Goal: Task Accomplishment & Management: Use online tool/utility

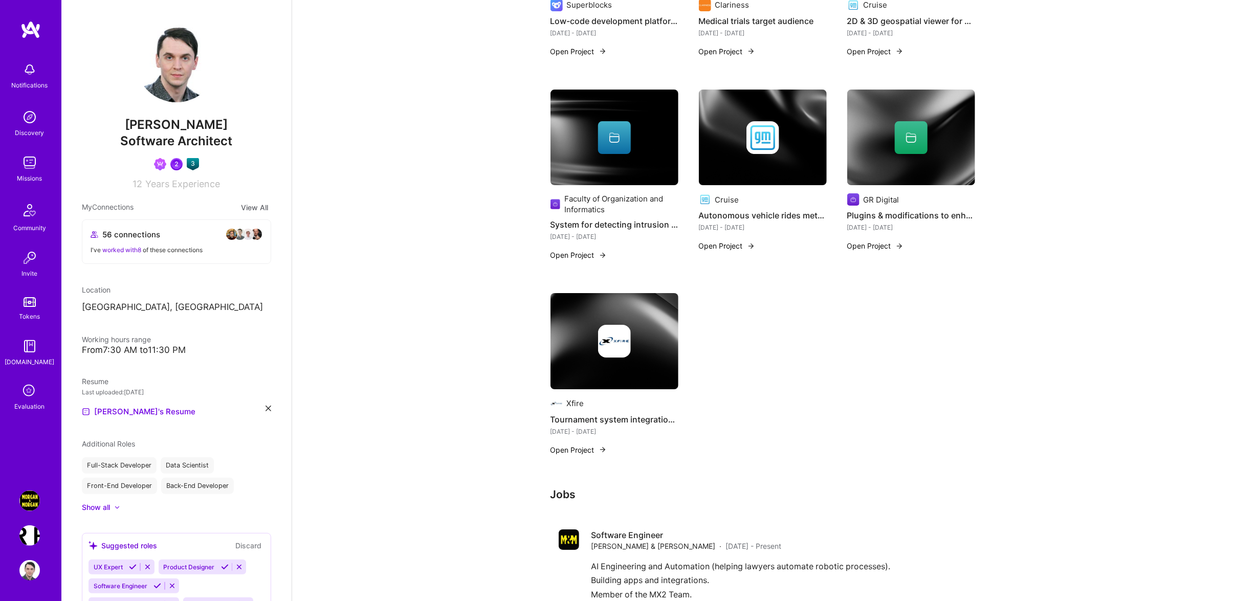
scroll to position [2504, 0]
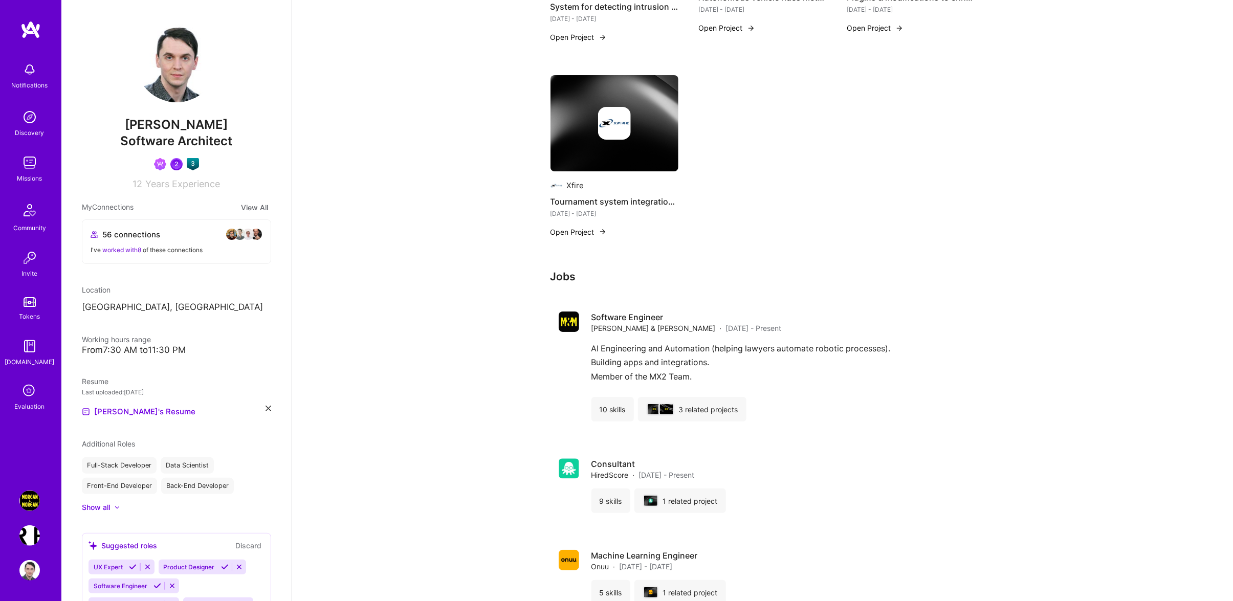
click at [26, 167] on img at bounding box center [29, 162] width 20 height 20
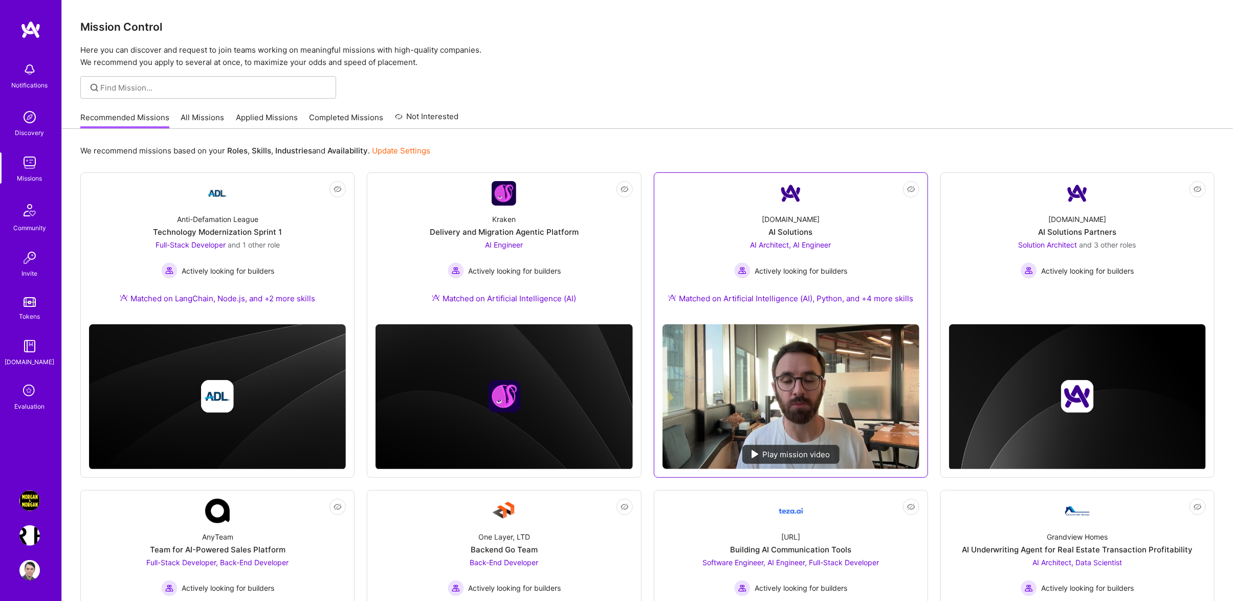
click at [868, 264] on div "A.Team AI Solutions AI Architect, AI Engineer Actively looking for builders Mat…" at bounding box center [791, 261] width 257 height 111
click at [211, 113] on link "All Missions" at bounding box center [202, 120] width 43 height 17
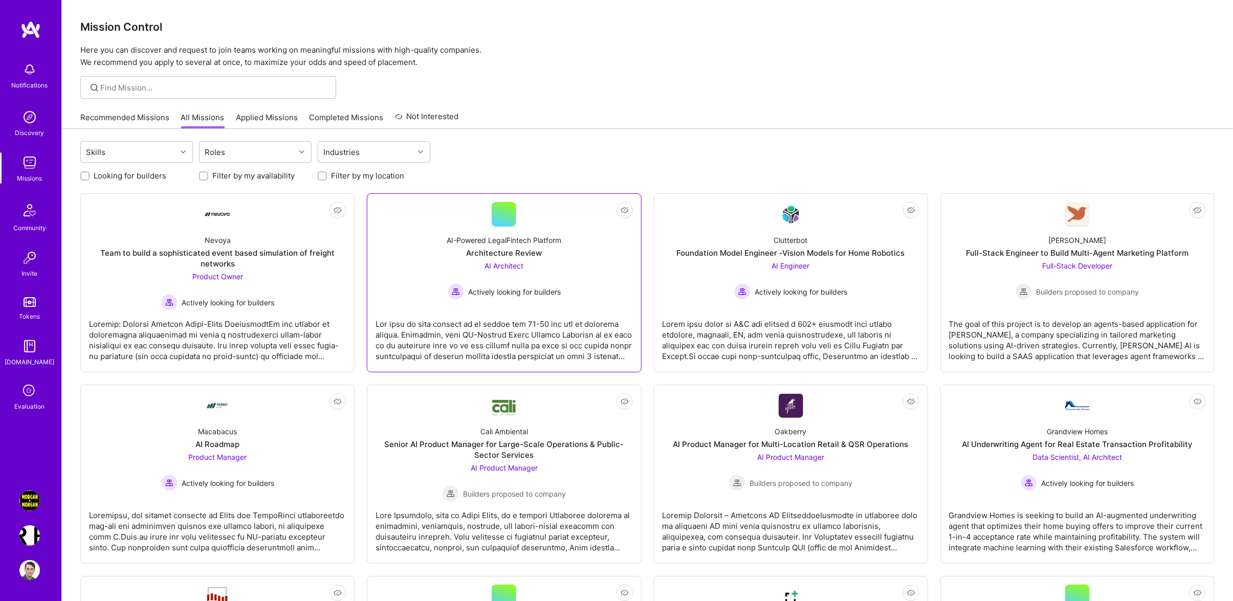
click at [580, 244] on div "AI-Powered LegalFintech Platform Architecture Review AI Architect Actively look…" at bounding box center [504, 263] width 257 height 73
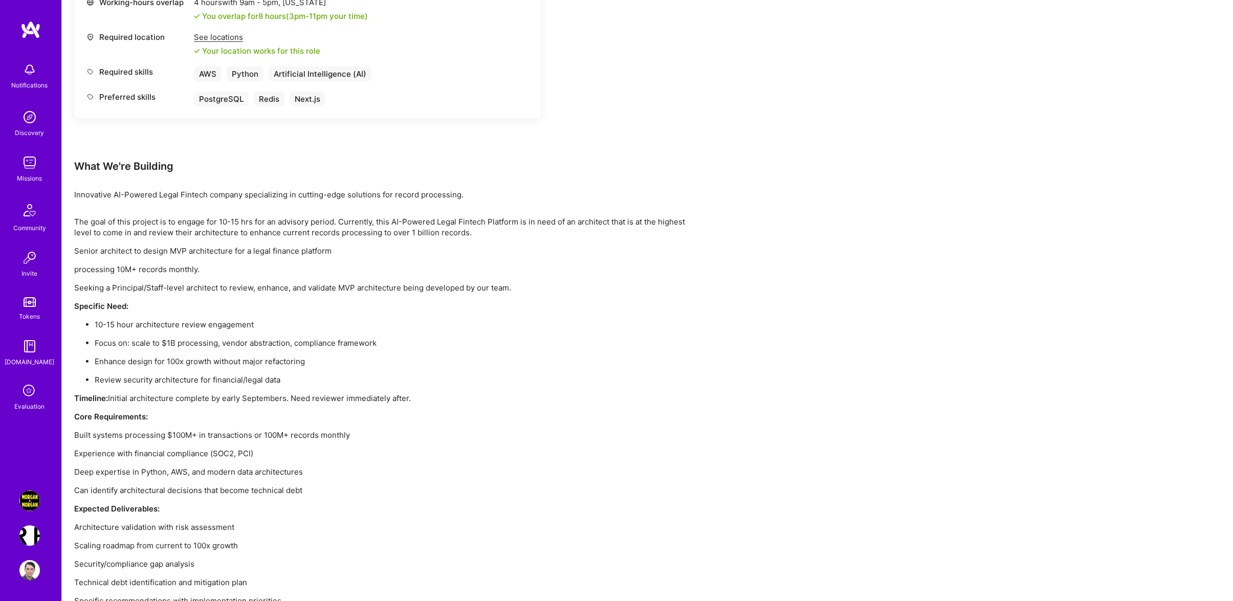
scroll to position [519, 0]
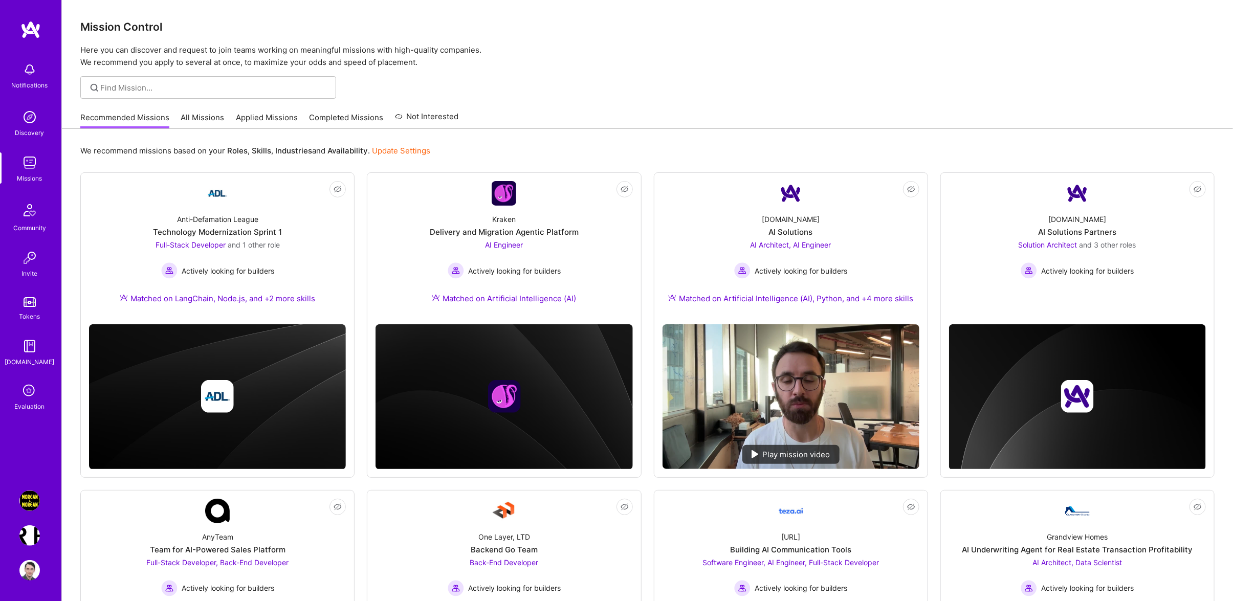
click at [25, 497] on img at bounding box center [29, 501] width 20 height 20
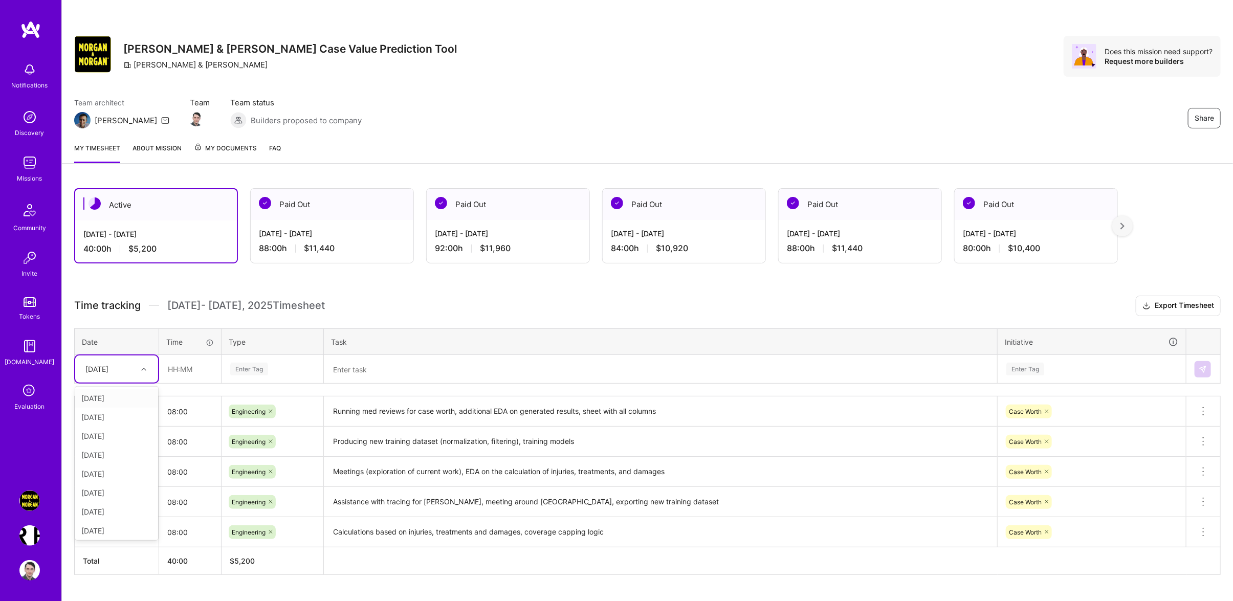
click at [108, 375] on div "[DATE]" at bounding box center [96, 369] width 23 height 11
click at [307, 383] on div "Enter Tag" at bounding box center [272, 369] width 101 height 27
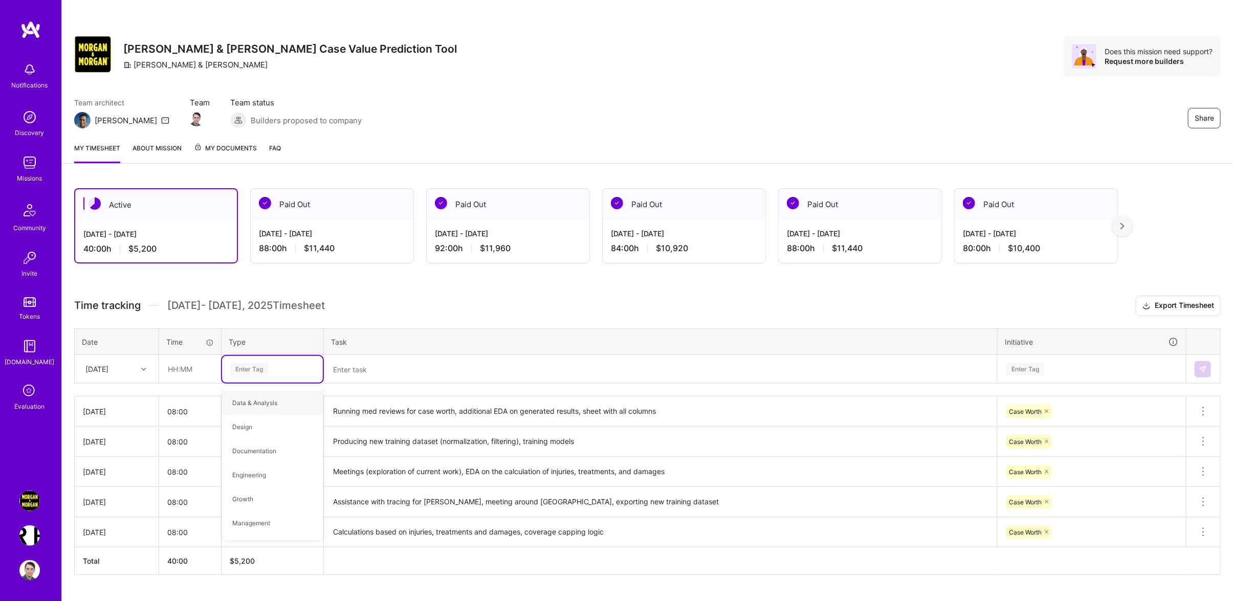
click at [138, 375] on div at bounding box center [145, 369] width 16 height 13
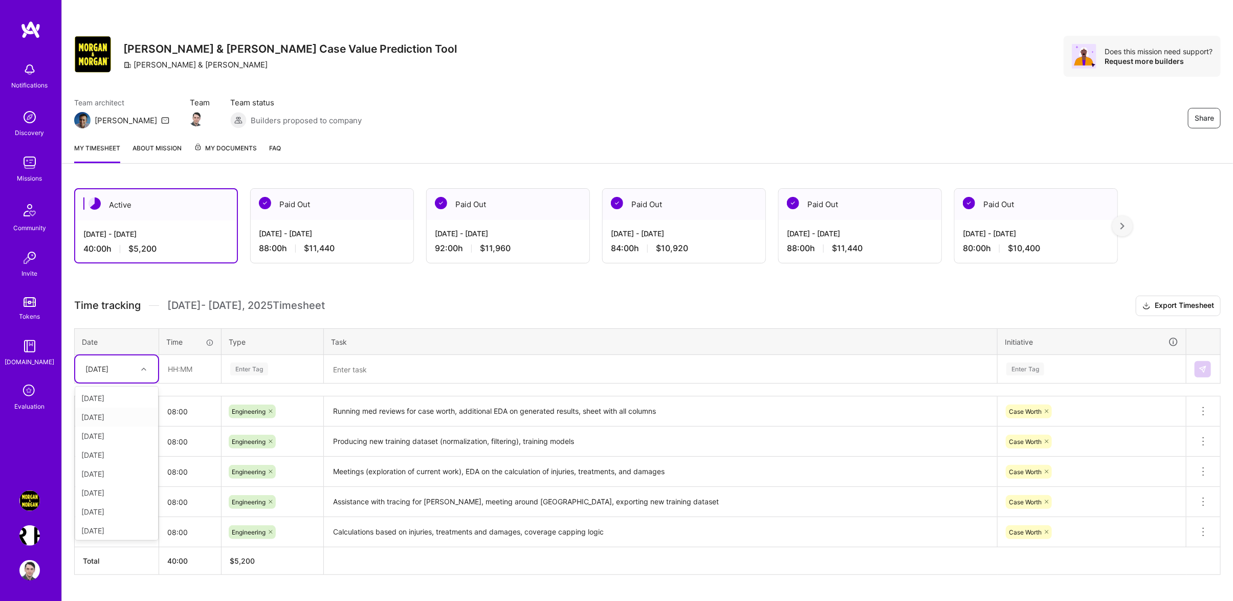
scroll to position [116, 0]
click at [112, 463] on div "[DATE]" at bounding box center [116, 453] width 83 height 19
click at [191, 395] on div "Time tracking [DATE] - [DATE] Timesheet Export Timesheet Date Time Type Task In…" at bounding box center [647, 435] width 1147 height 279
click at [185, 383] on input "9" at bounding box center [190, 369] width 61 height 27
drag, startPoint x: 185, startPoint y: 386, endPoint x: 92, endPoint y: 380, distance: 93.3
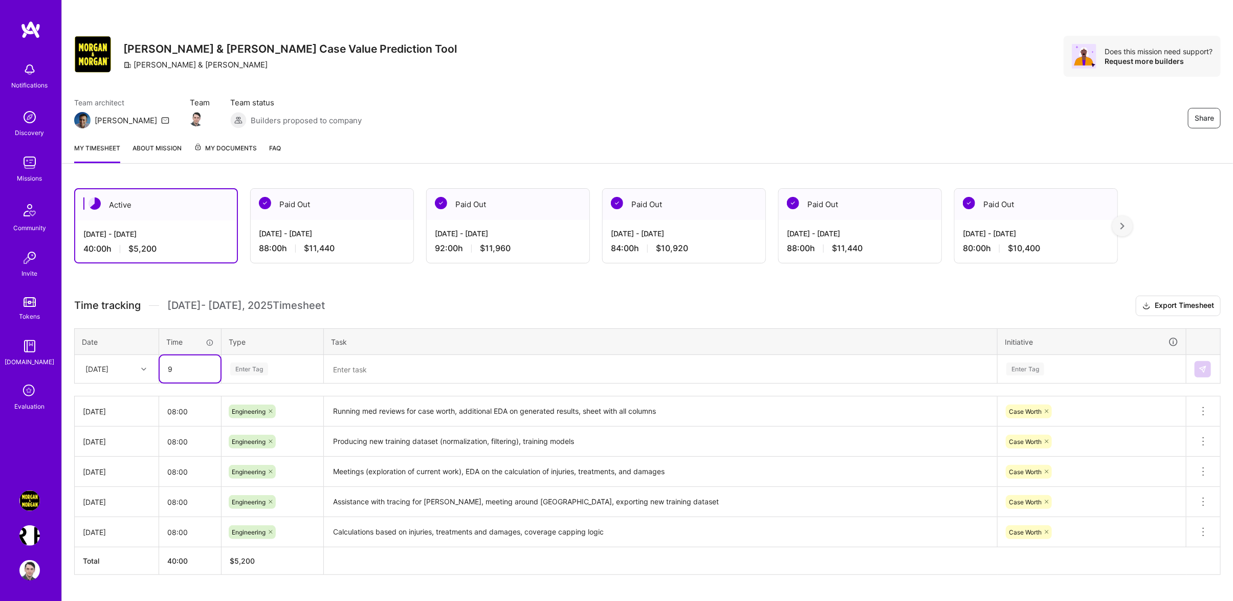
click at [160, 380] on input "9" at bounding box center [190, 369] width 61 height 27
type input "08:00"
click at [277, 368] on div "Enter Tag" at bounding box center [272, 369] width 101 height 27
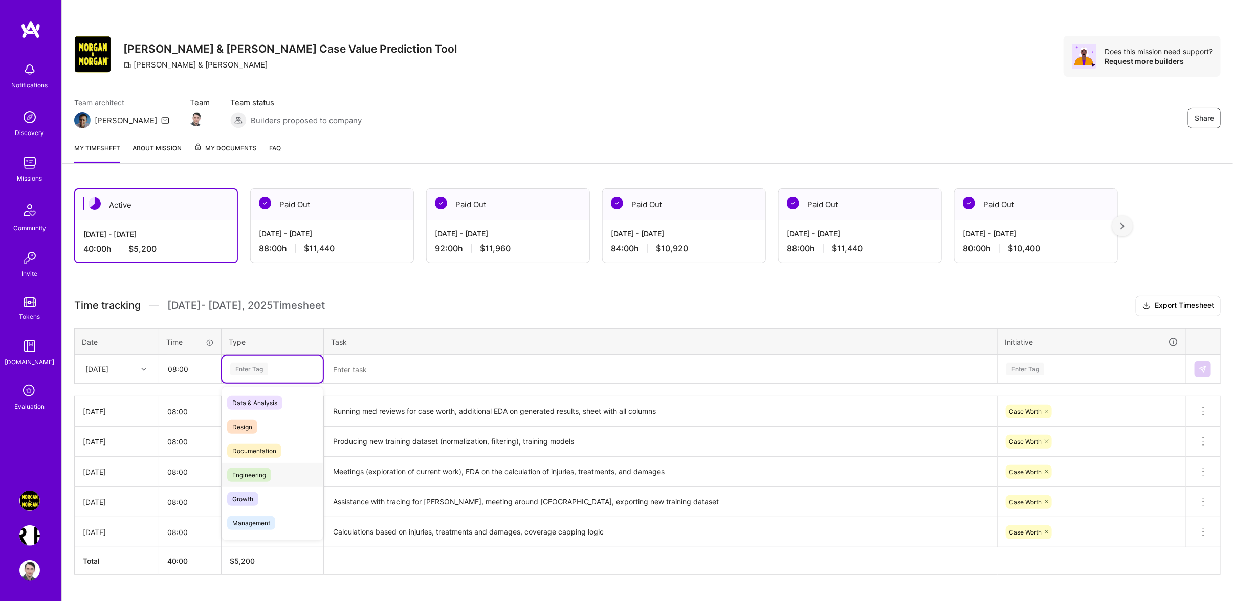
click at [288, 477] on div "Engineering" at bounding box center [272, 475] width 101 height 24
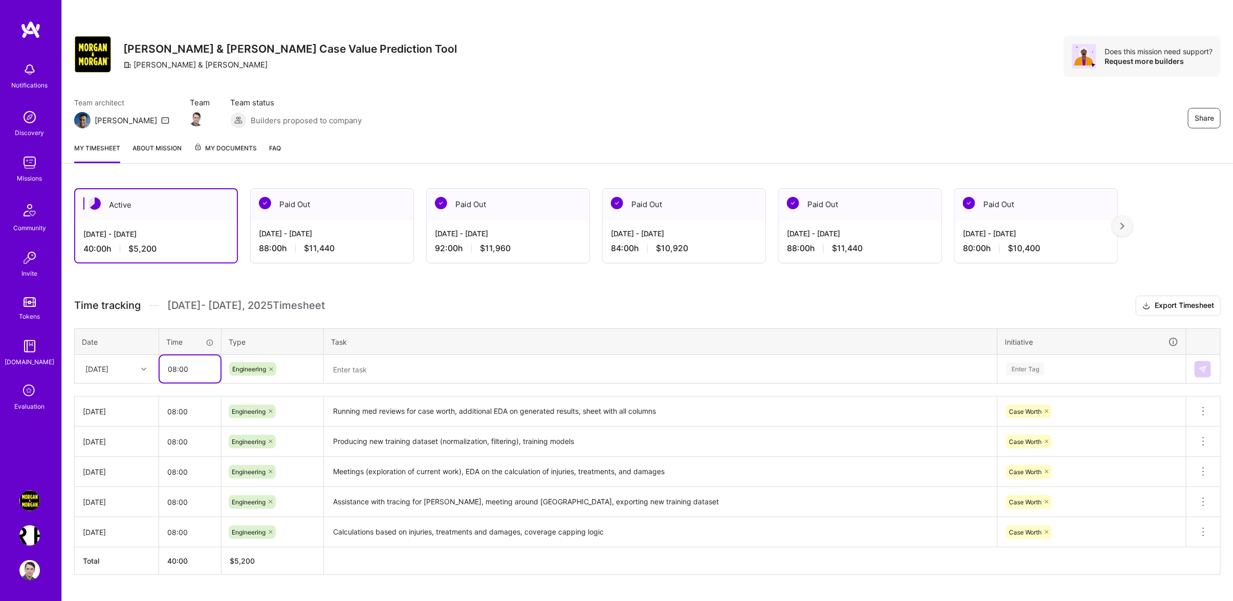
click at [182, 382] on input "08:00" at bounding box center [190, 369] width 61 height 27
click at [91, 375] on div "[DATE]" at bounding box center [96, 369] width 23 height 11
click at [109, 519] on div "[DATE]" at bounding box center [116, 509] width 83 height 19
click at [347, 377] on textarea at bounding box center [660, 369] width 671 height 27
click at [540, 379] on textarea "Meetings ([PERSON_NAME], [PERSON_NAME], etc.), med reviews EDA" at bounding box center [660, 369] width 671 height 27
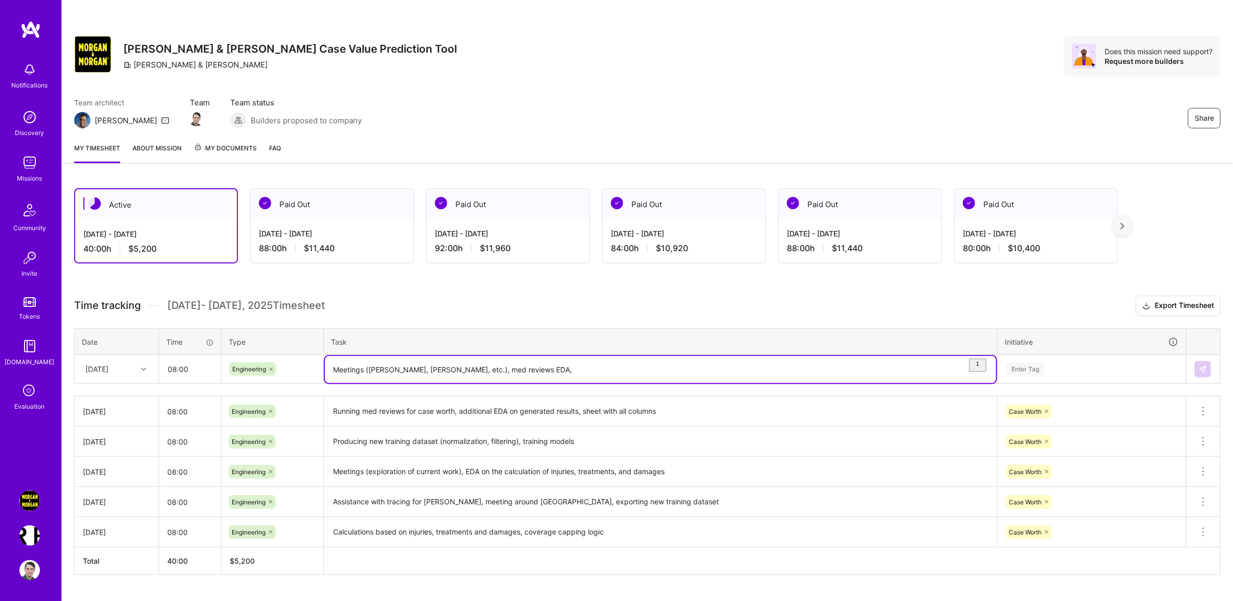
type textarea "Meetings ([PERSON_NAME], [PERSON_NAME], etc.), med reviews EDA"
click at [1069, 383] on div "Enter Tag" at bounding box center [1091, 369] width 187 height 27
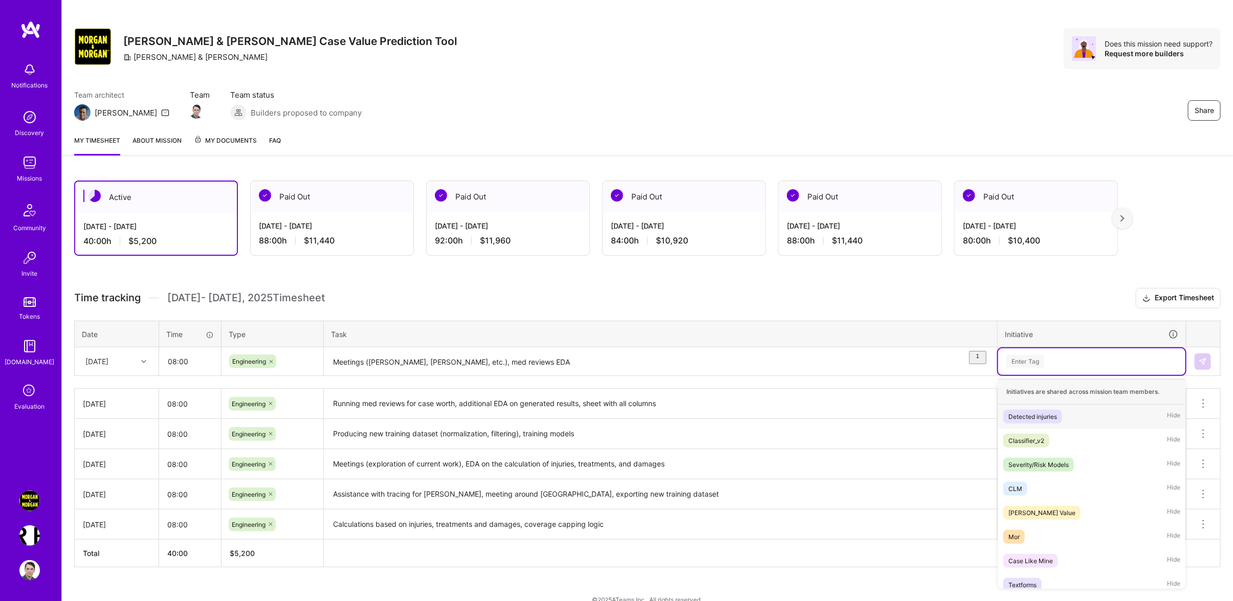
scroll to position [9, 0]
type input "CASE"
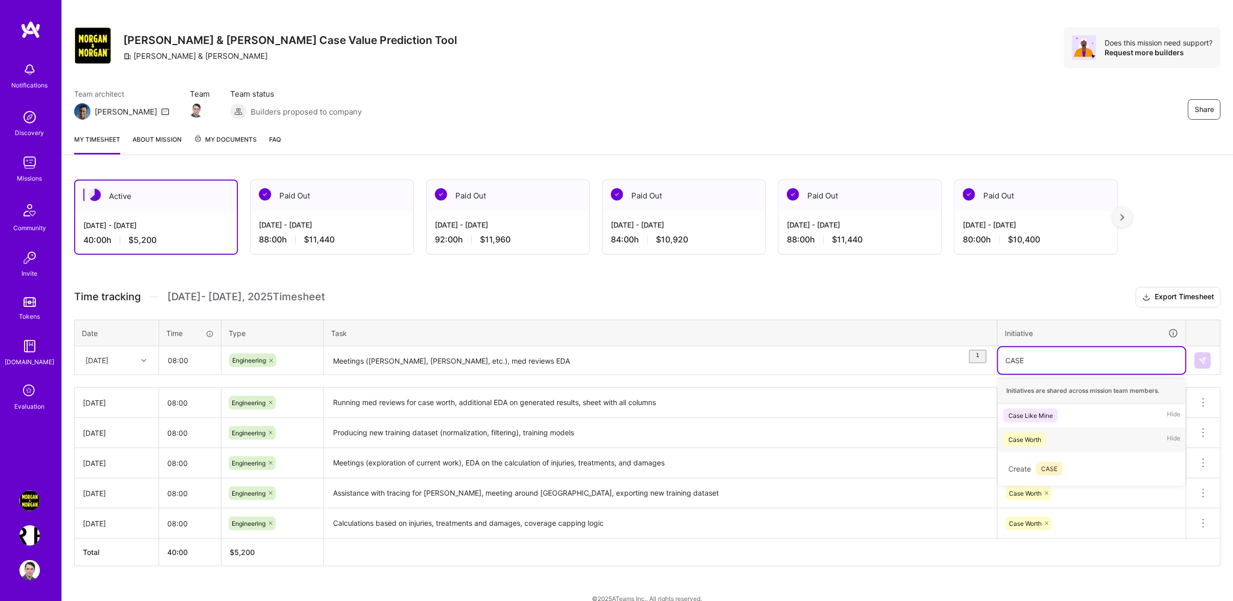
click at [1039, 445] on div "Case Worth" at bounding box center [1025, 439] width 33 height 11
click at [1201, 365] on img at bounding box center [1203, 361] width 8 height 8
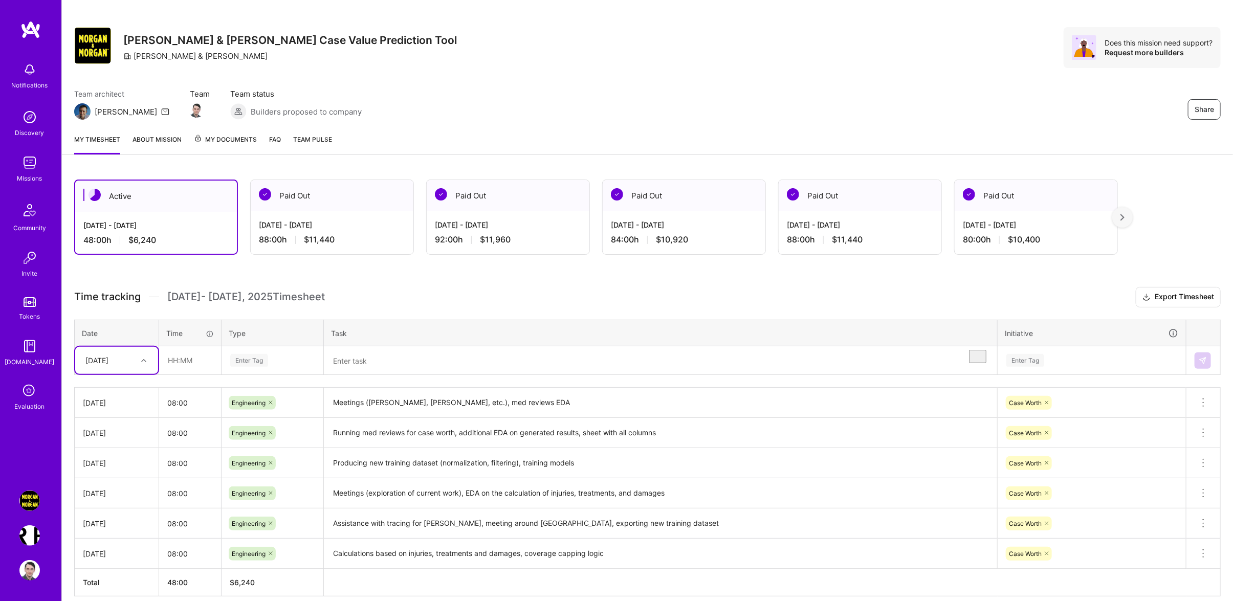
click at [500, 417] on textarea "Meetings ([PERSON_NAME], [PERSON_NAME], etc.), med reviews EDA" at bounding box center [660, 403] width 671 height 28
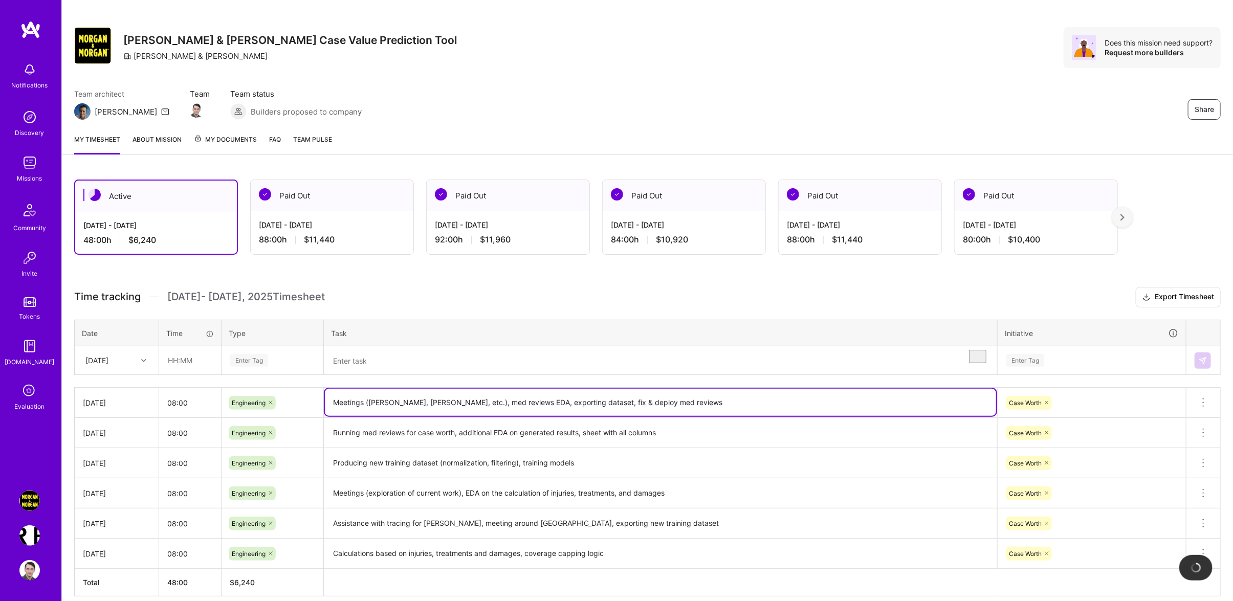
type textarea "Meetings ([PERSON_NAME], [PERSON_NAME], etc.), med reviews EDA, exporting datas…"
click at [1071, 416] on div "Case Worth" at bounding box center [1092, 402] width 188 height 27
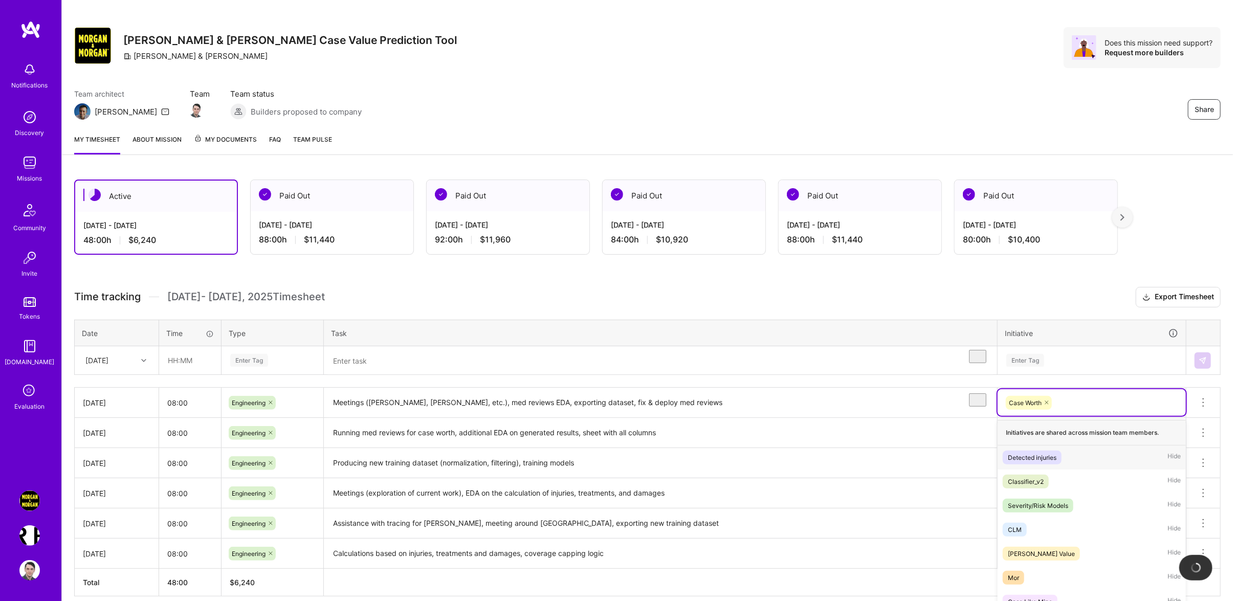
scroll to position [50, 0]
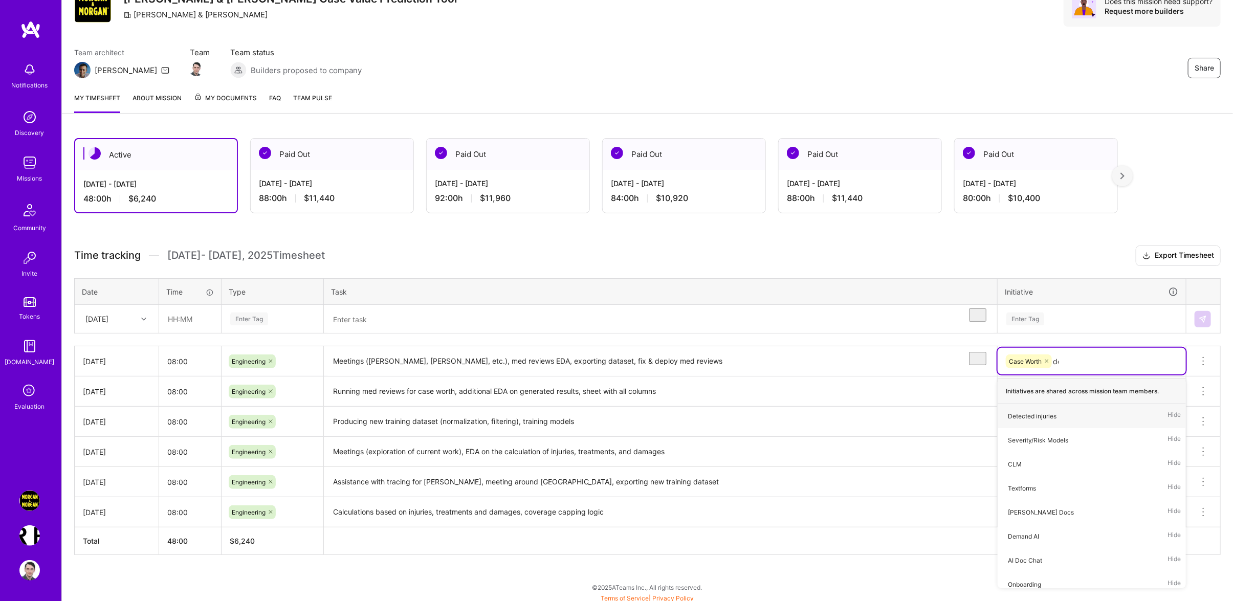
type input "det"
click at [1059, 420] on span "Detected injuries" at bounding box center [1032, 416] width 59 height 14
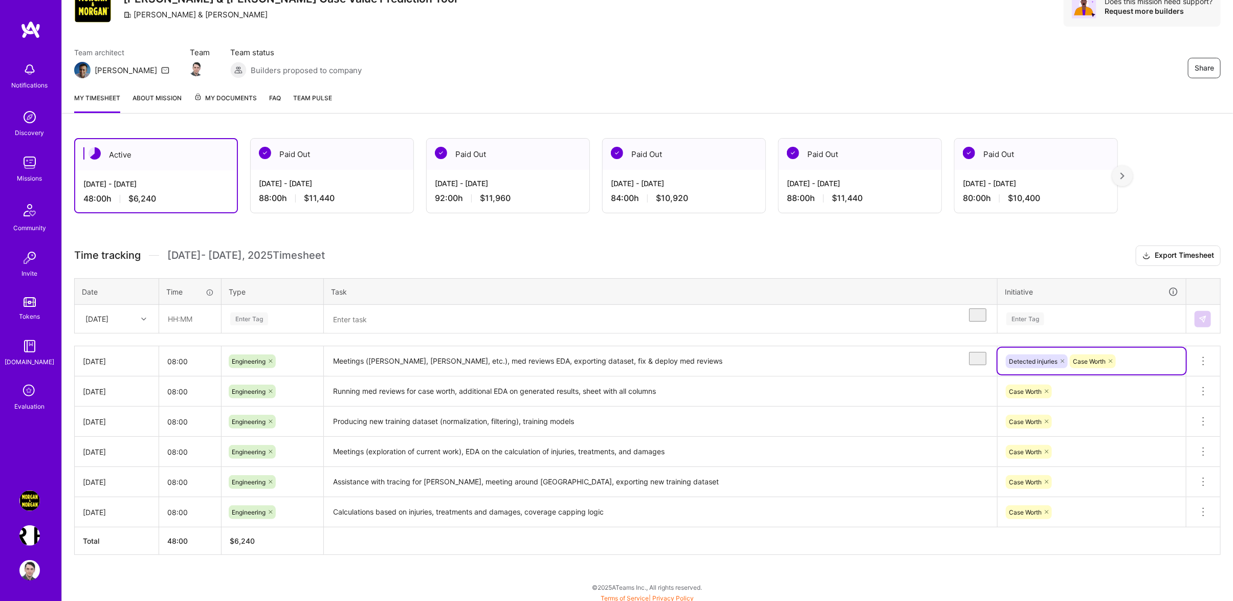
click at [1091, 266] on h3 "Time tracking [DATE] - [DATE] Timesheet Export Timesheet" at bounding box center [647, 256] width 1147 height 20
click at [108, 324] on div "[DATE]" at bounding box center [96, 319] width 23 height 11
click at [115, 465] on div "[DATE]" at bounding box center [116, 459] width 83 height 19
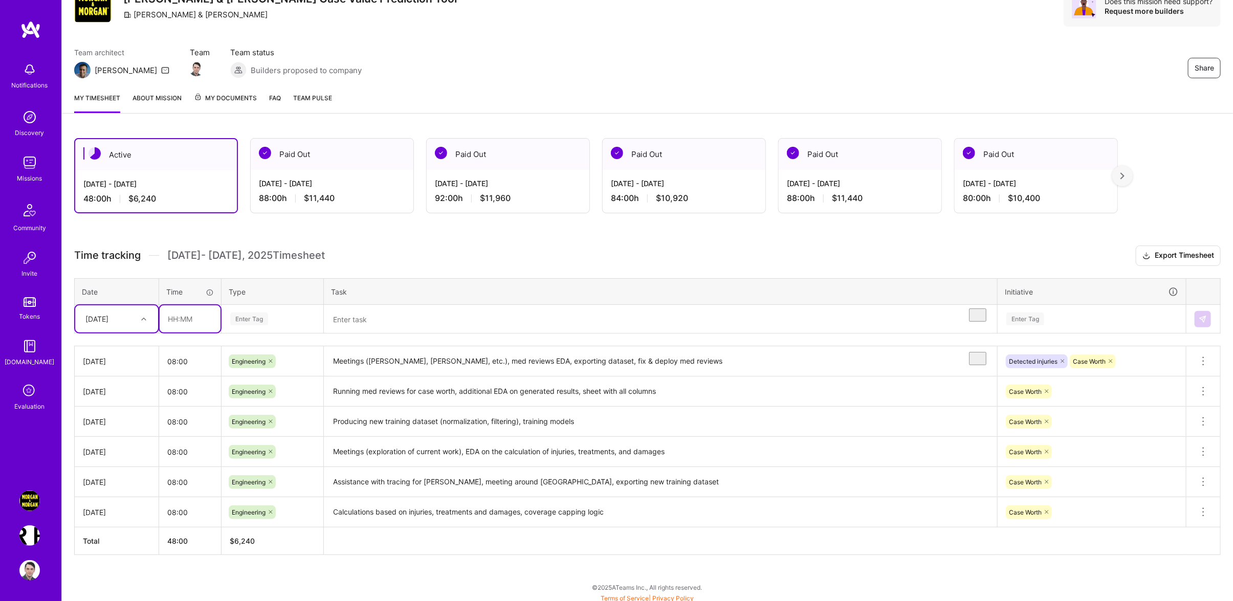
click at [209, 330] on input "text" at bounding box center [190, 318] width 61 height 27
type input "08:00"
click at [280, 325] on div "Enter Tag" at bounding box center [272, 319] width 86 height 13
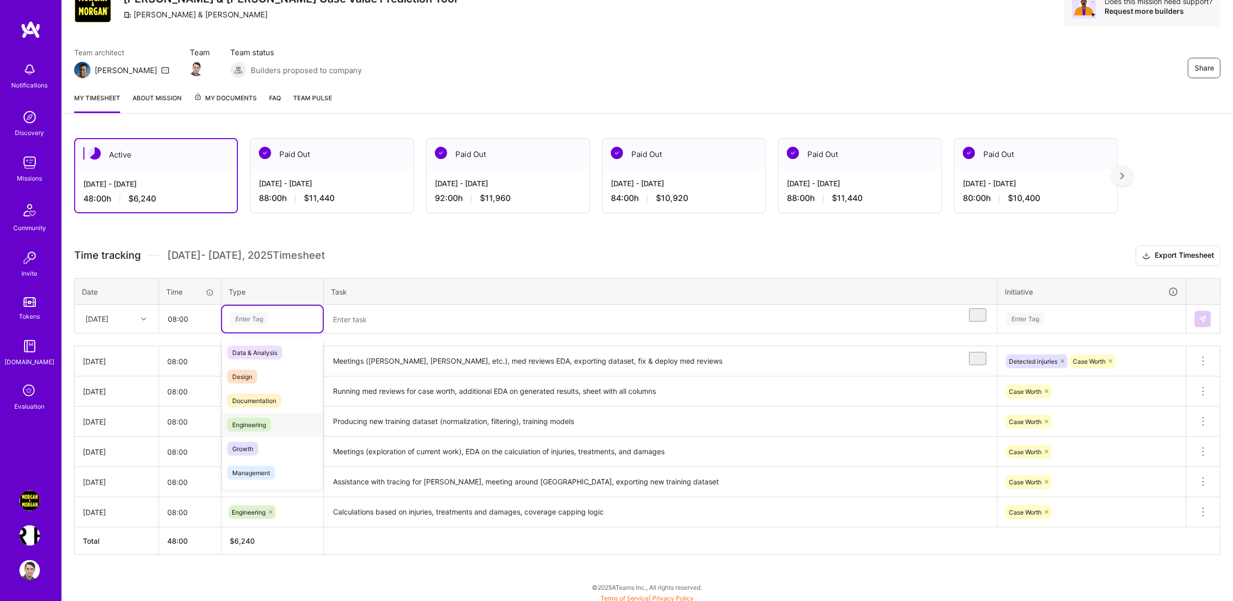
drag, startPoint x: 287, startPoint y: 433, endPoint x: 361, endPoint y: 364, distance: 101.0
click at [287, 433] on div "Engineering" at bounding box center [272, 425] width 101 height 24
click at [390, 333] on textarea "To enrich screen reader interactions, please activate Accessibility in Grammarl…" at bounding box center [660, 319] width 671 height 27
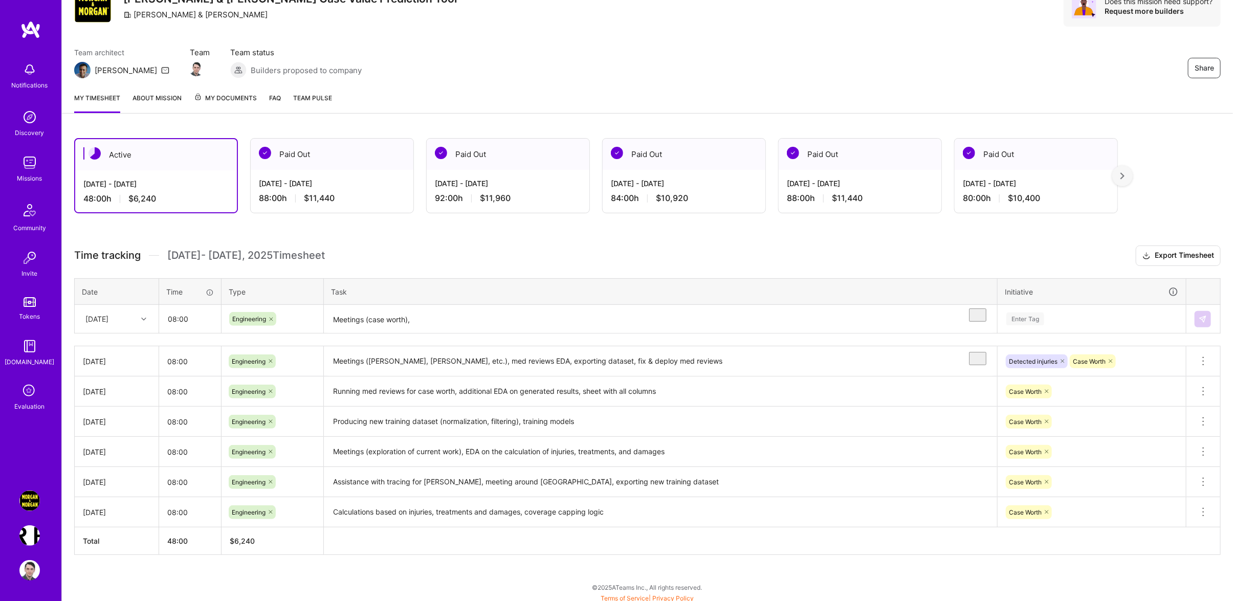
click at [454, 333] on textarea "Meetings (case worth)," at bounding box center [660, 319] width 671 height 27
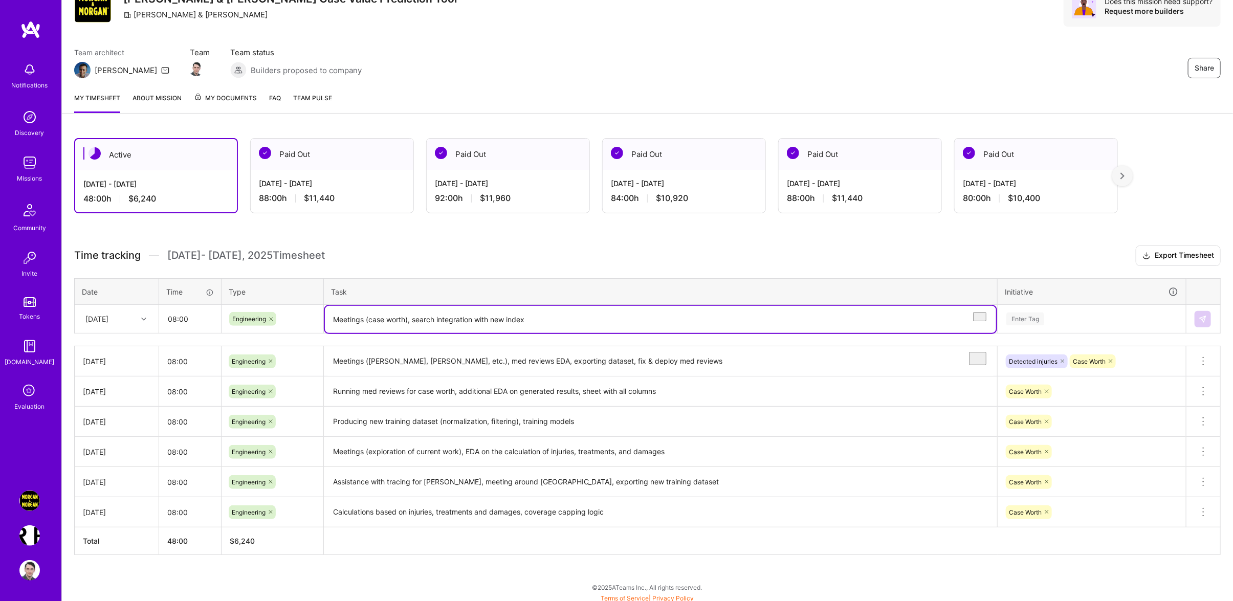
type textarea "Meetings (case worth), search integration with new index"
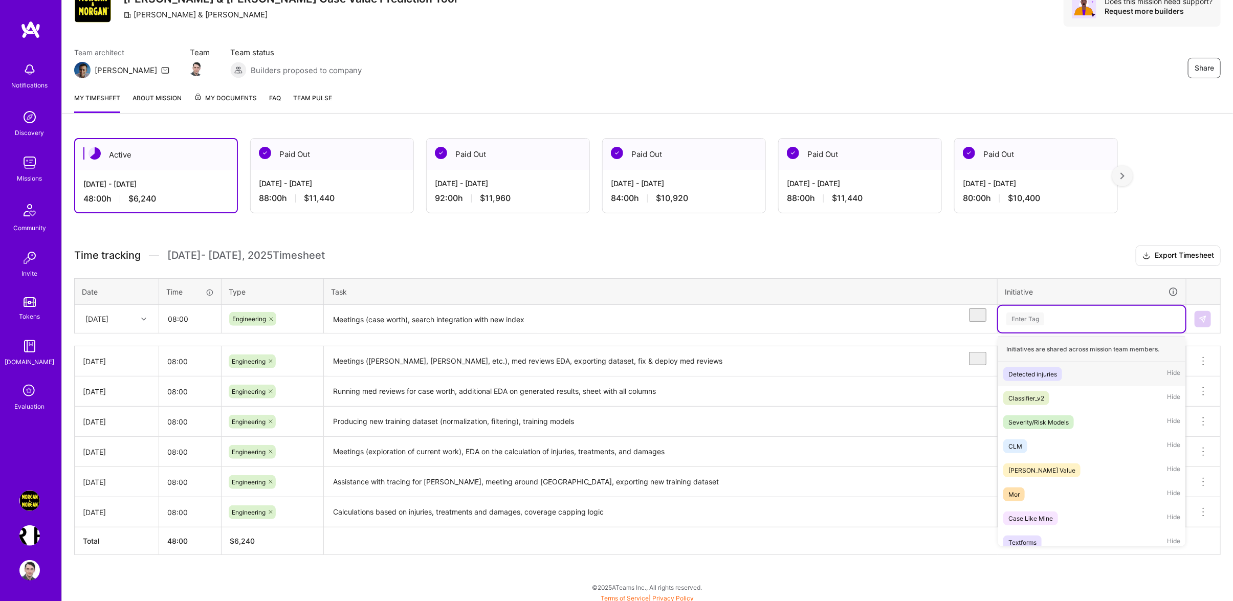
click at [1081, 325] on div "Enter Tag" at bounding box center [1091, 319] width 173 height 13
type input "sear"
type input "[PERSON_NAME]"
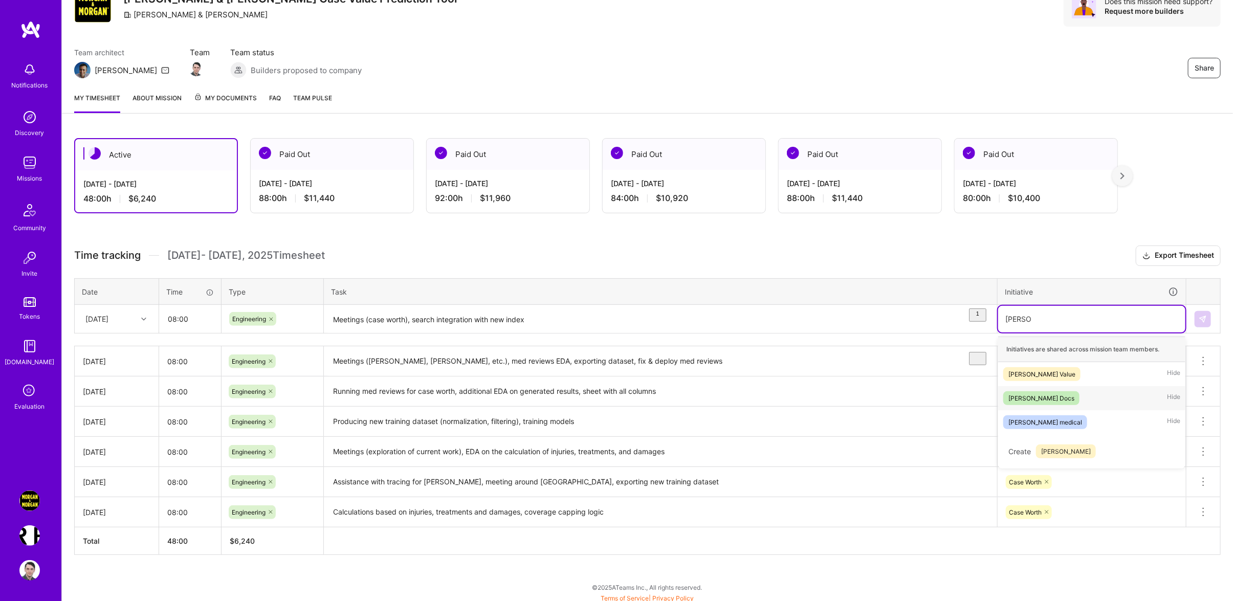
click at [1100, 410] on div "[PERSON_NAME] Docs Hide" at bounding box center [1091, 398] width 187 height 24
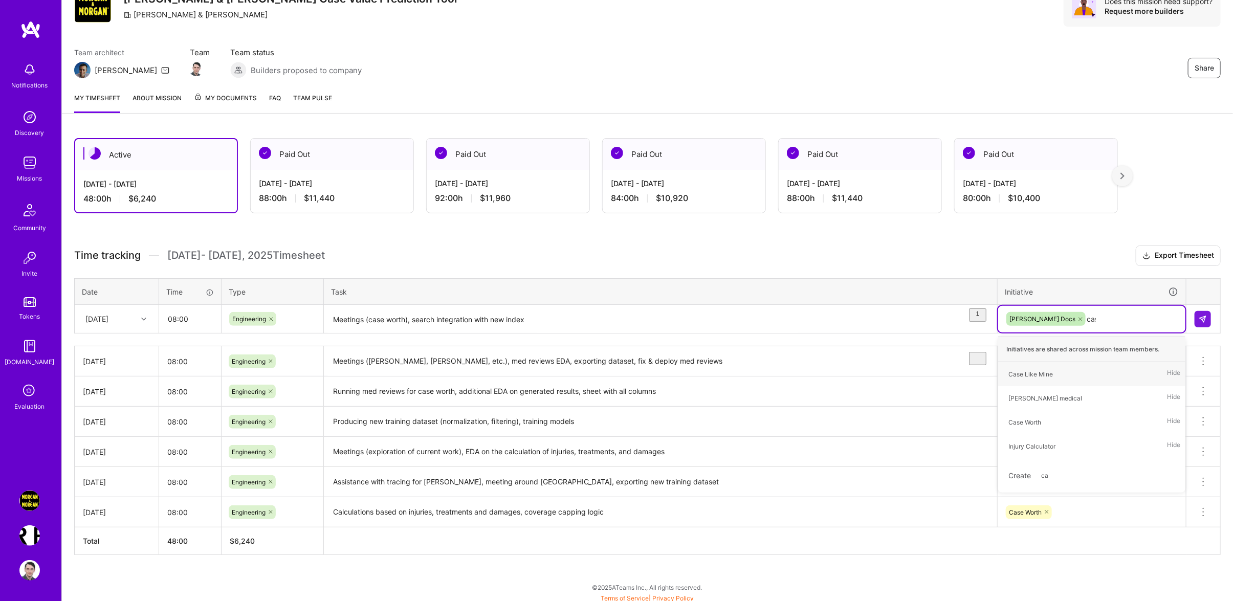
type input "case"
click at [1064, 398] on div "Case Worth Hide" at bounding box center [1091, 398] width 187 height 24
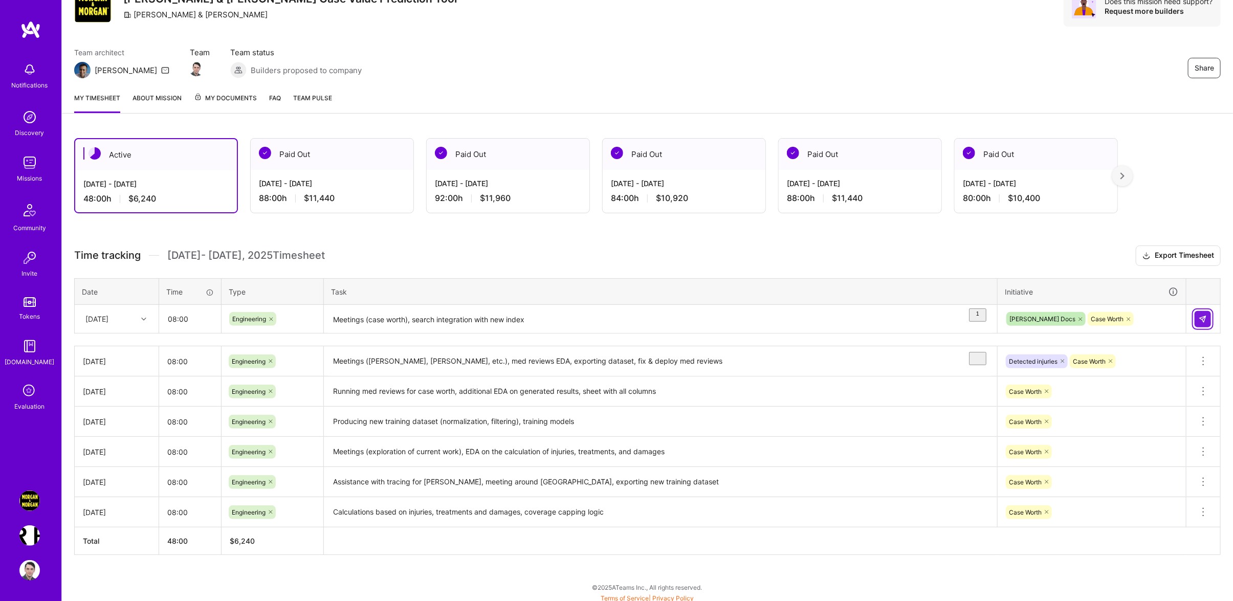
click at [1198, 323] on button at bounding box center [1203, 319] width 16 height 16
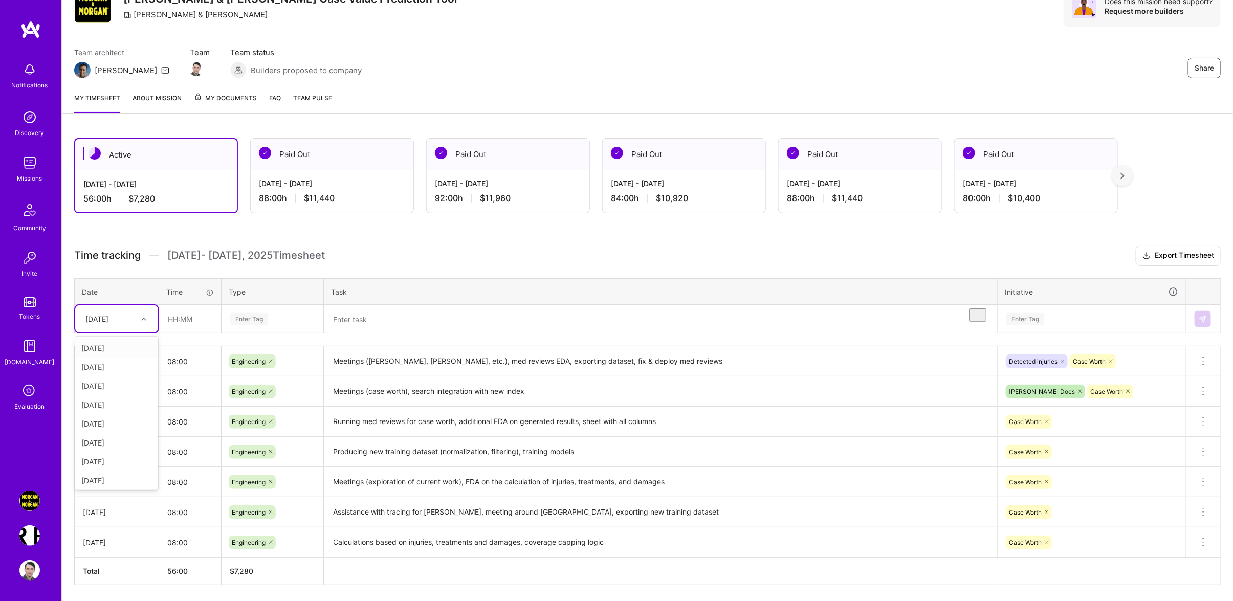
click at [108, 324] on div "[DATE]" at bounding box center [96, 319] width 23 height 11
click at [106, 450] on div "[DATE]" at bounding box center [116, 440] width 83 height 19
click at [195, 333] on input "text" at bounding box center [190, 318] width 61 height 27
type input "08:00"
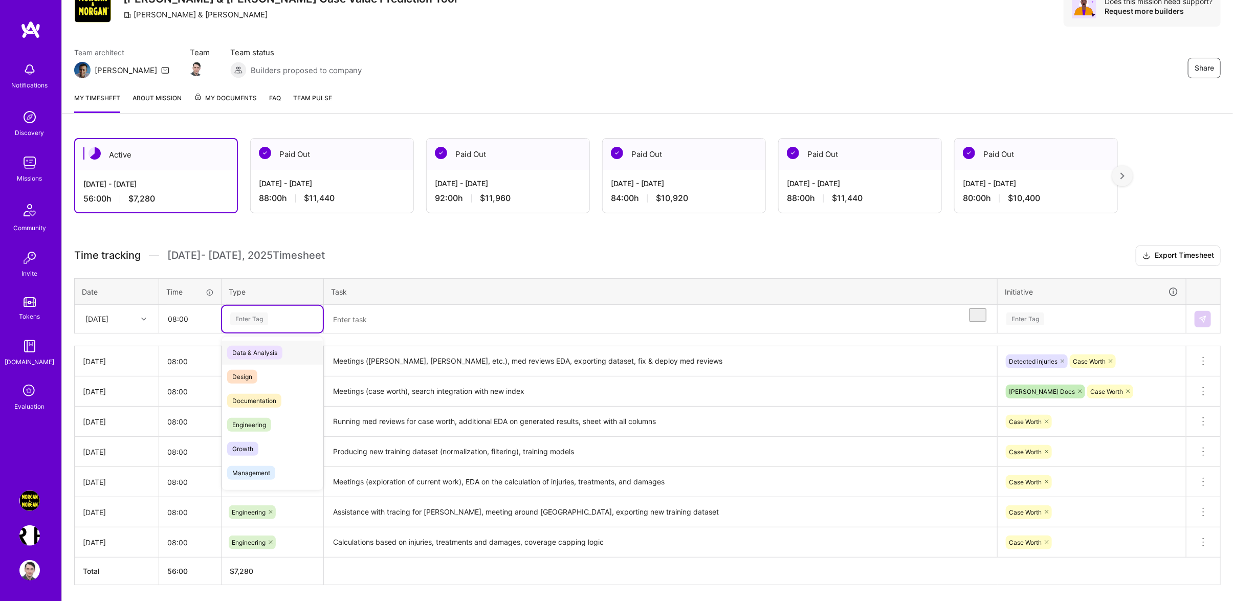
click at [282, 333] on div "Enter Tag" at bounding box center [272, 319] width 101 height 27
click at [262, 432] on span "Engineering" at bounding box center [249, 425] width 44 height 14
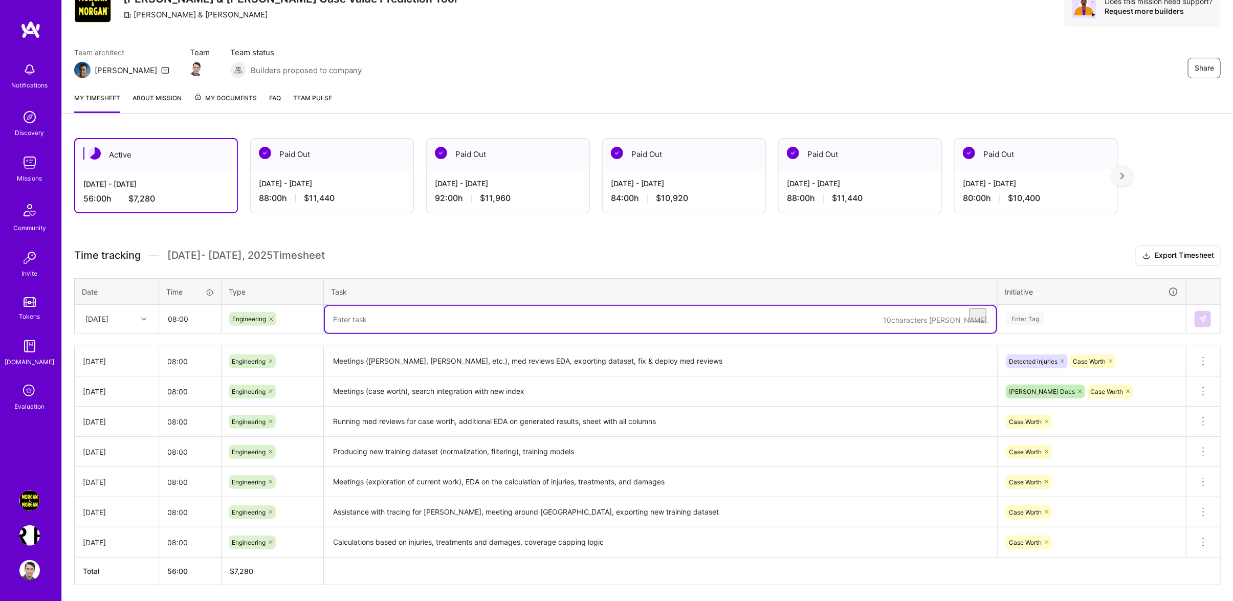
click at [405, 326] on textarea "To enrich screen reader interactions, please activate Accessibility in Grammarl…" at bounding box center [660, 319] width 671 height 27
type textarea "Assisting team on med chrono, search integration with new index"
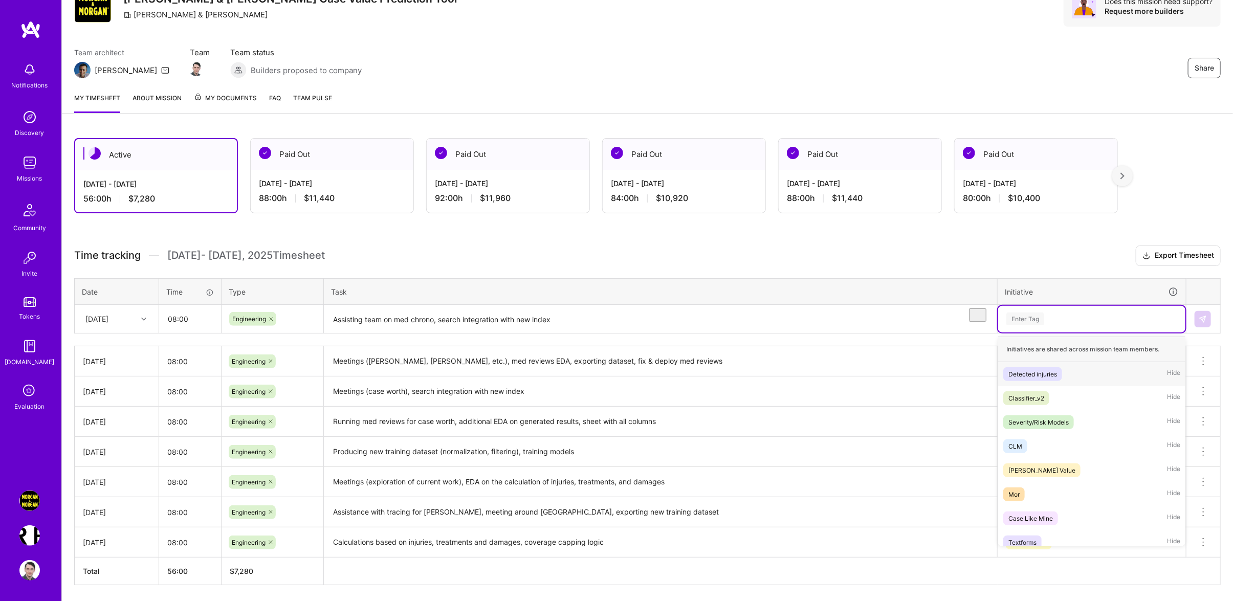
click at [1041, 327] on div "Enter Tag" at bounding box center [1025, 319] width 38 height 16
click at [1042, 381] on span "Detected injuries" at bounding box center [1032, 374] width 59 height 14
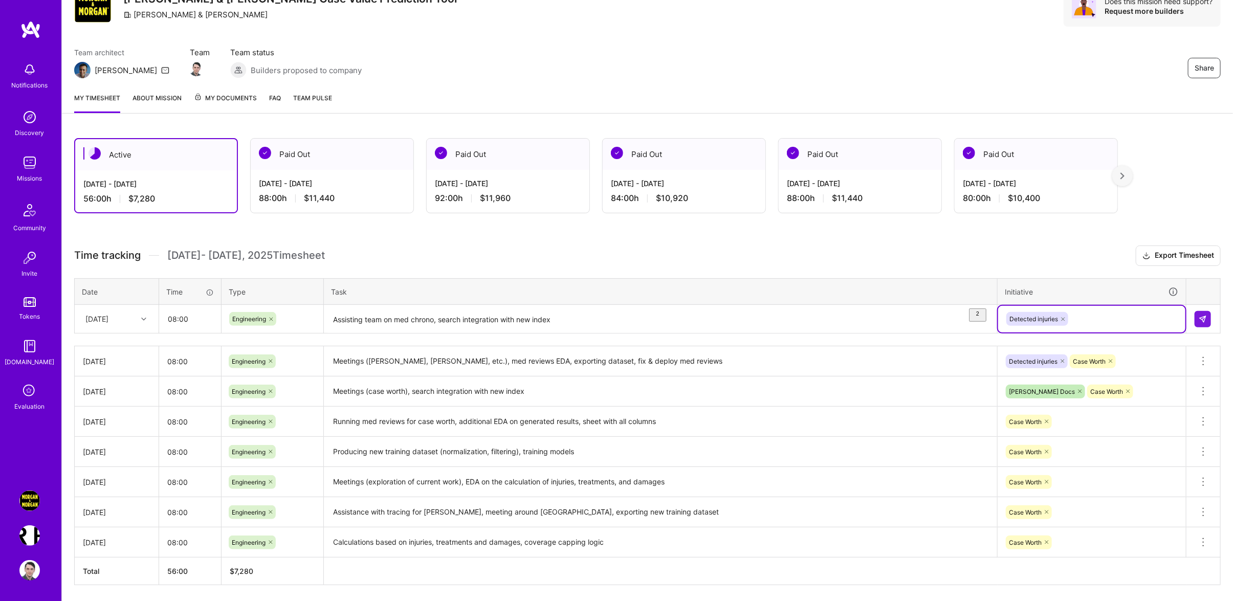
click at [1062, 322] on icon at bounding box center [1063, 319] width 6 height 6
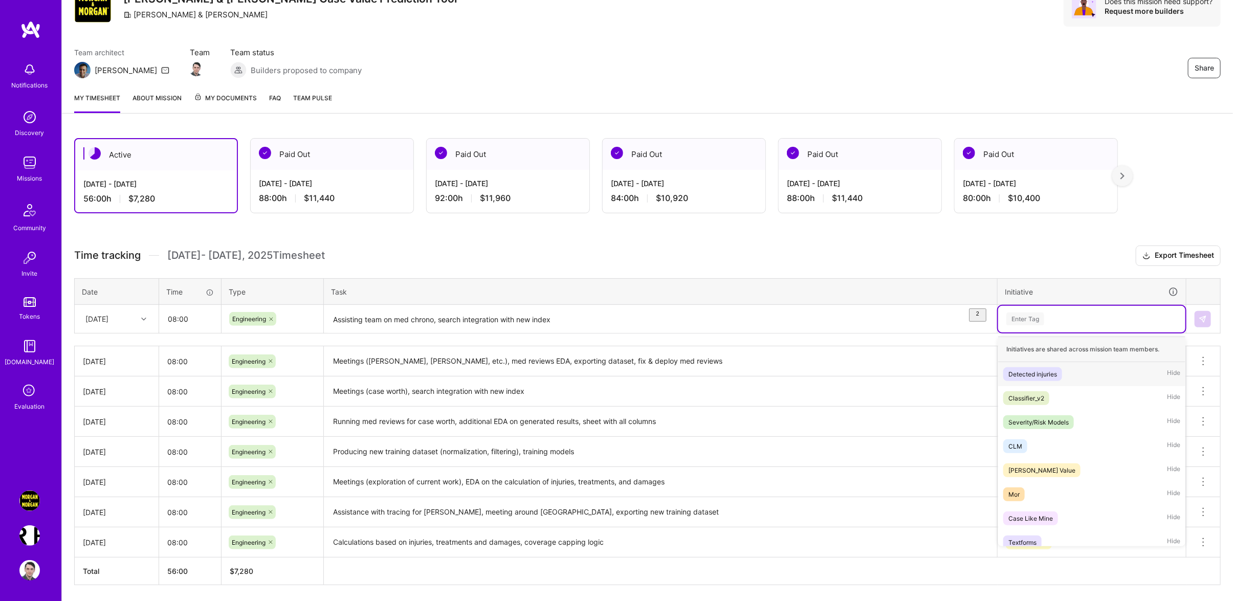
click at [1062, 325] on div "Enter Tag" at bounding box center [1091, 319] width 173 height 13
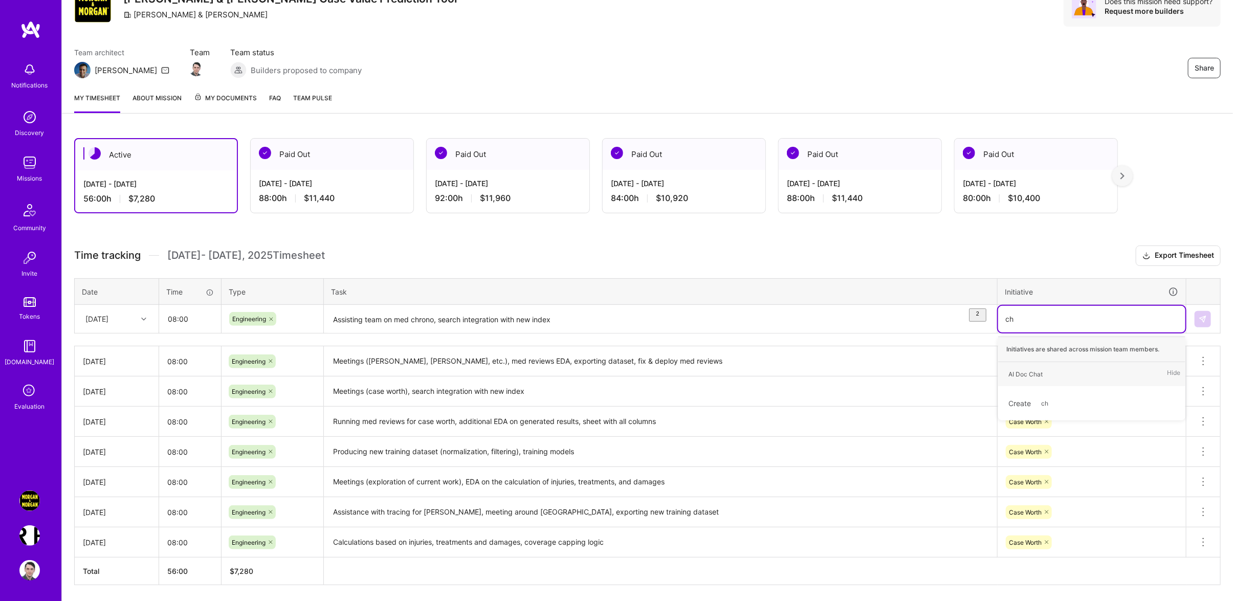
type input "c"
type input "med"
click at [1060, 379] on div "[PERSON_NAME] medical Hide" at bounding box center [1091, 374] width 187 height 24
type input "[PERSON_NAME]"
click at [1076, 401] on div "[PERSON_NAME] Docs Hide" at bounding box center [1091, 398] width 187 height 24
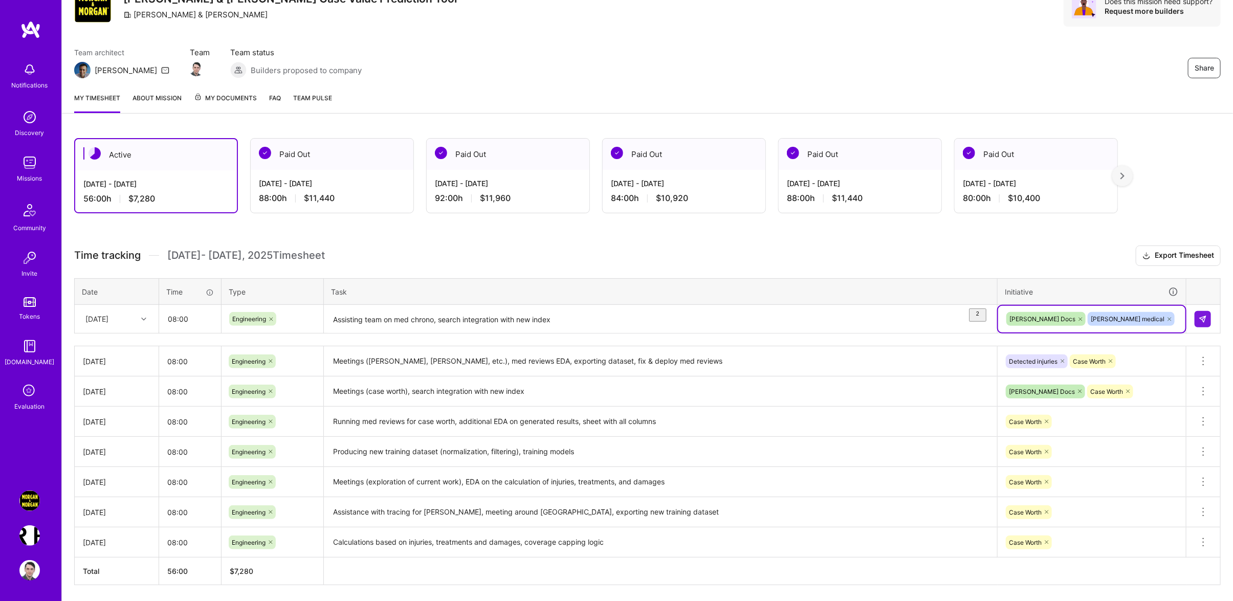
click at [373, 330] on textarea "Assisting team on med chrono, search integration with new index" at bounding box center [660, 319] width 671 height 27
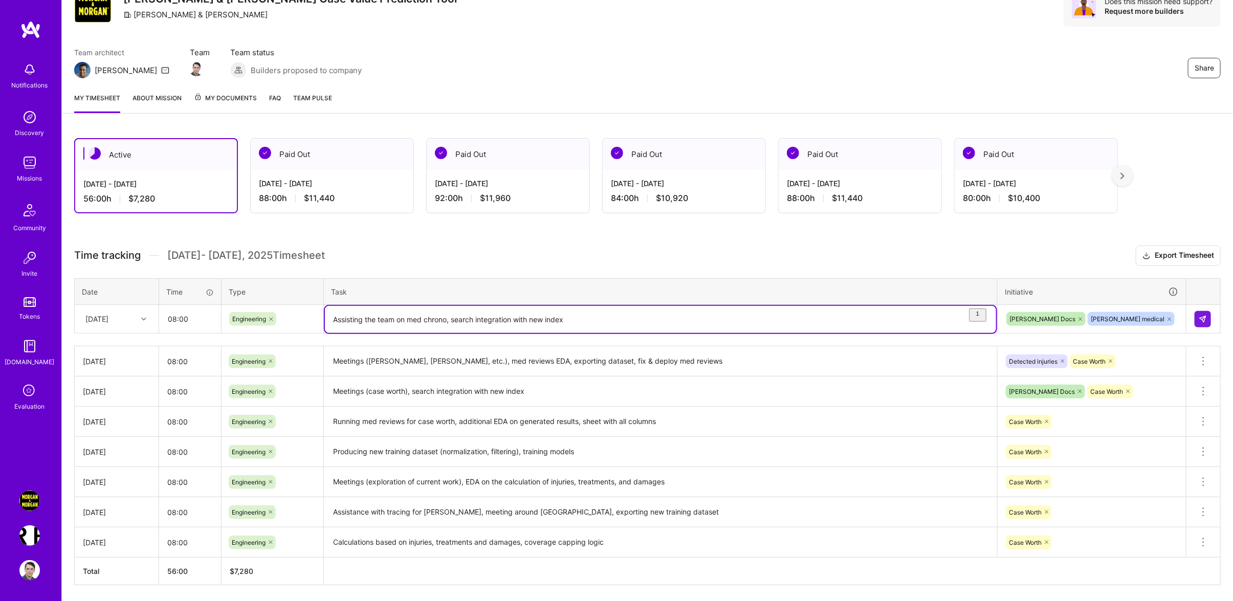
click at [401, 351] on html "Notifications Discovery Missions Community Invite Tokens [DOMAIN_NAME] Evaluati…" at bounding box center [616, 290] width 1233 height 681
click at [617, 328] on textarea "Assisting the team on med chrono, search integration with new index" at bounding box center [660, 319] width 671 height 27
type textarea "Assisting the team on med chrono, search integration with new index"
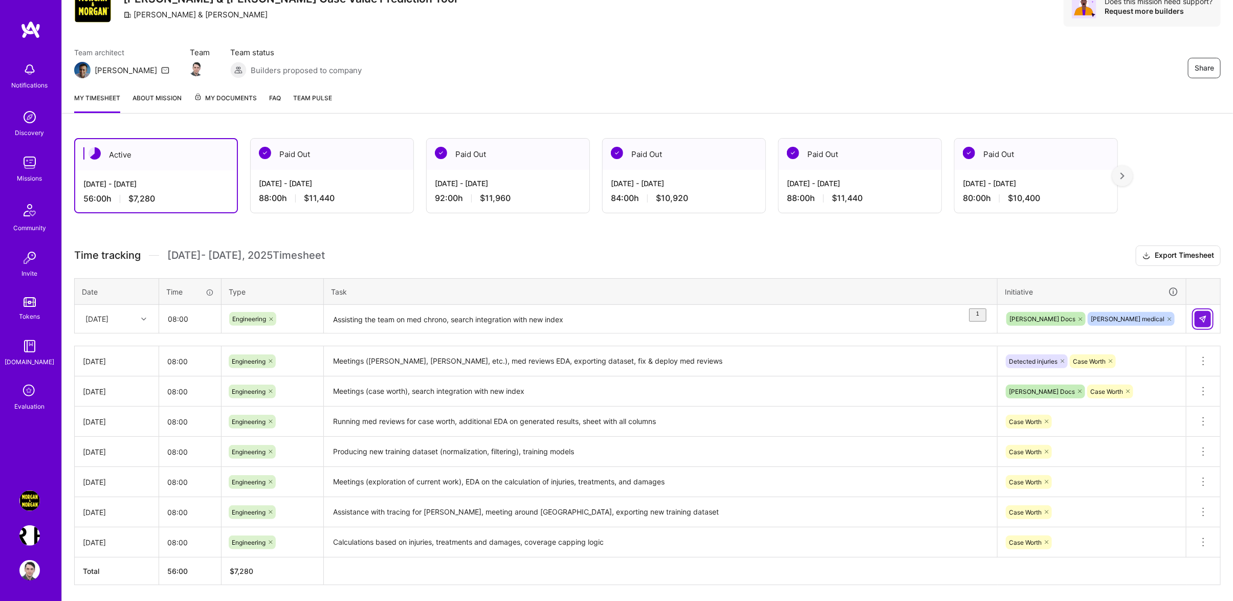
click at [1210, 327] on button at bounding box center [1203, 319] width 16 height 16
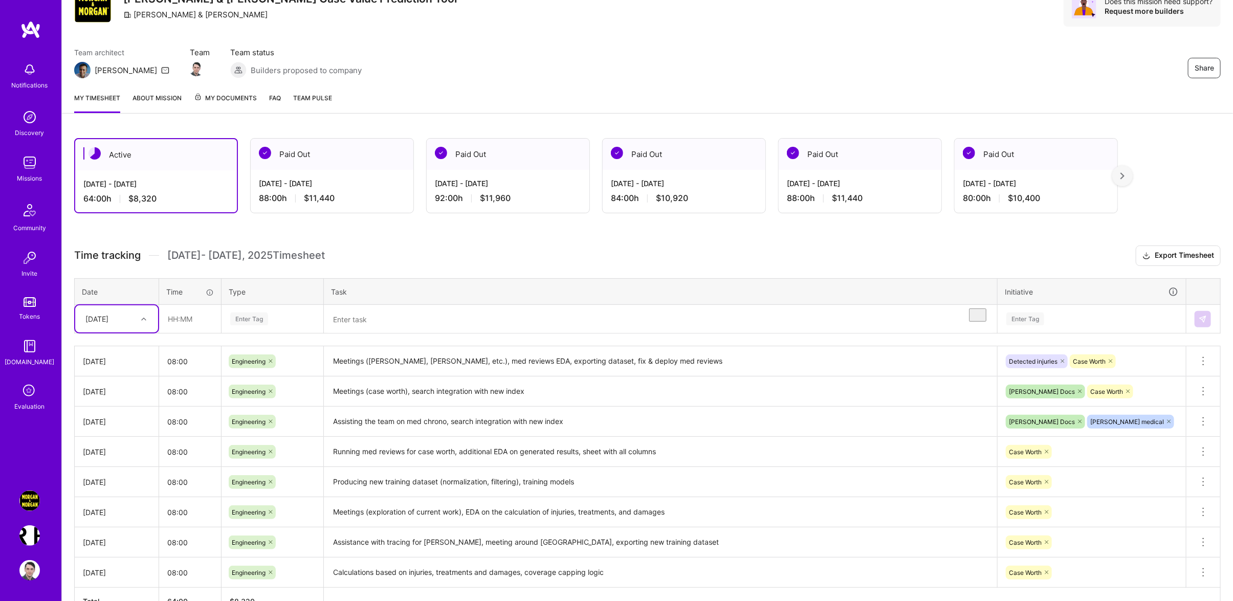
click at [108, 323] on div "[DATE]" at bounding box center [96, 319] width 23 height 11
click at [106, 431] on div "[DATE]" at bounding box center [116, 421] width 83 height 19
click at [167, 332] on input "text" at bounding box center [190, 318] width 61 height 27
type input "08:00"
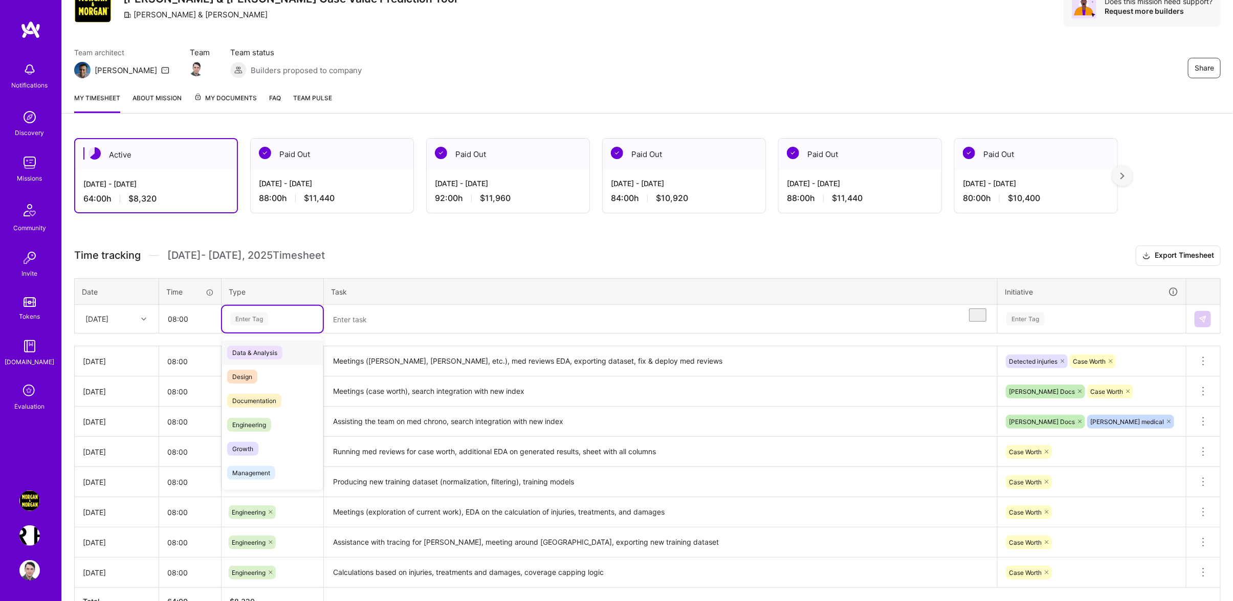
click at [273, 325] on div "Enter Tag" at bounding box center [272, 319] width 86 height 13
click at [264, 413] on div "Documentation" at bounding box center [272, 401] width 101 height 24
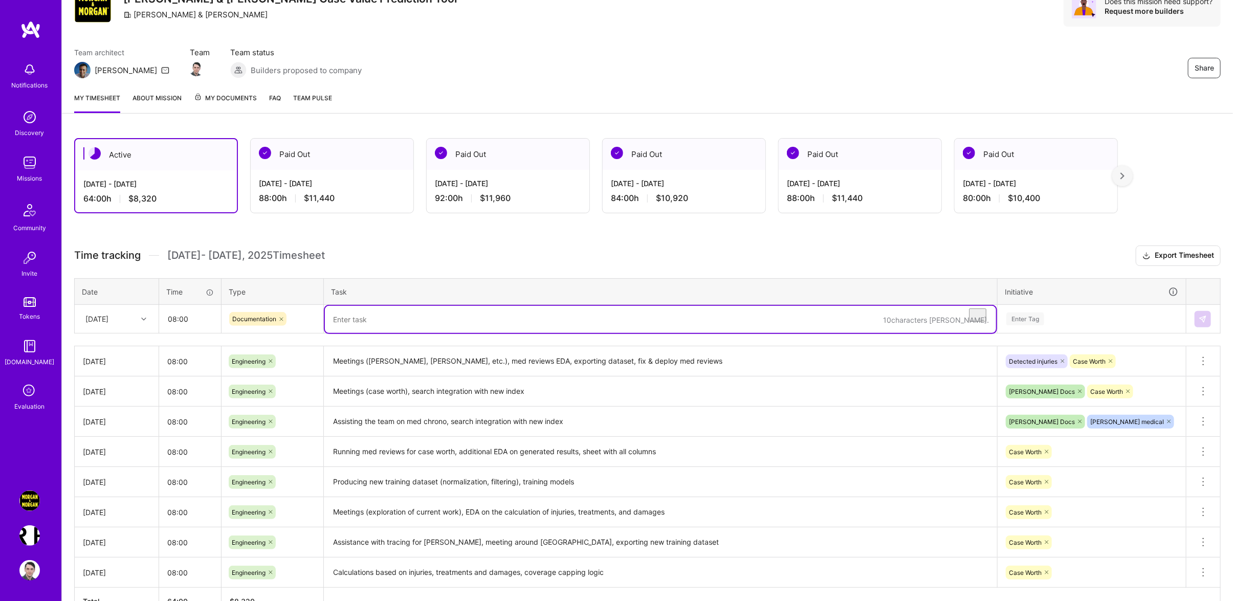
click at [403, 327] on textarea "To enrich screen reader interactions, please activate Accessibility in Grammarl…" at bounding box center [660, 319] width 671 height 27
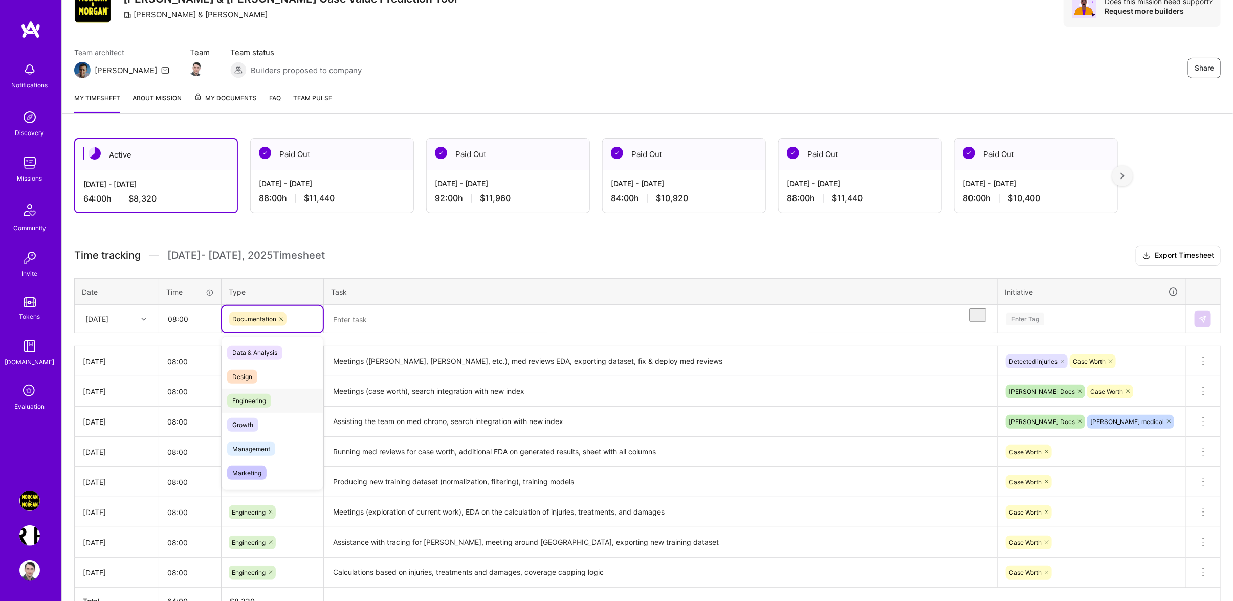
click at [264, 408] on span "Engineering" at bounding box center [249, 401] width 44 height 14
click at [384, 333] on textarea "To enrich screen reader interactions, please activate Accessibility in Grammarl…" at bounding box center [660, 319] width 671 height 27
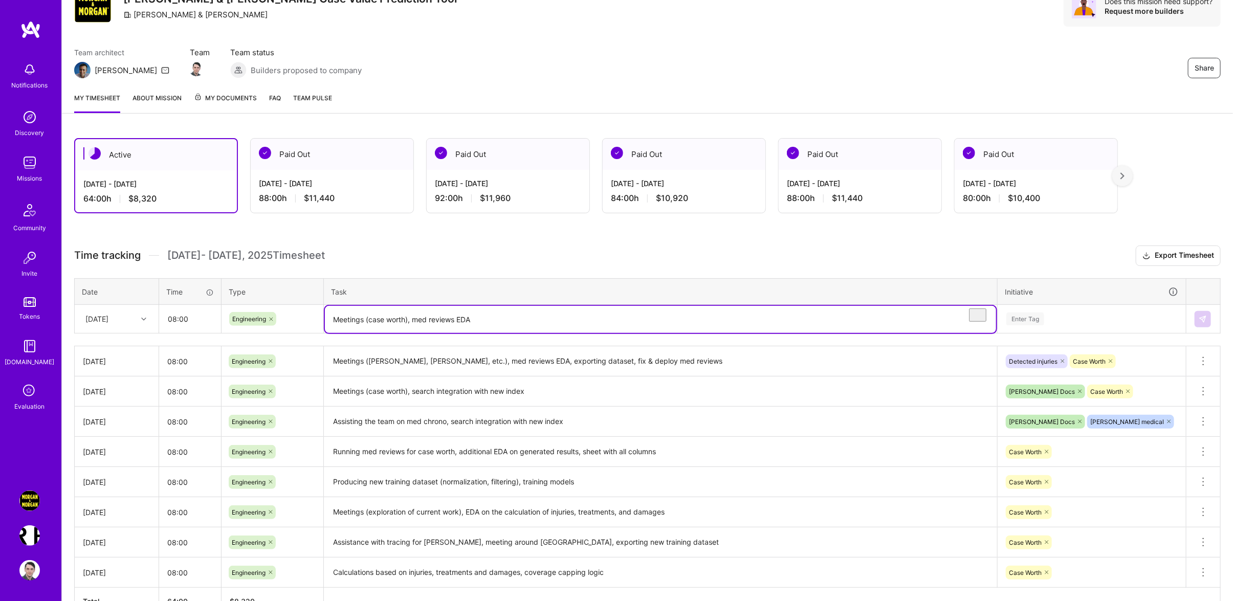
type textarea "Meetings (case worth), med reviews EDA"
click at [1092, 325] on div "Enter Tag" at bounding box center [1091, 319] width 173 height 13
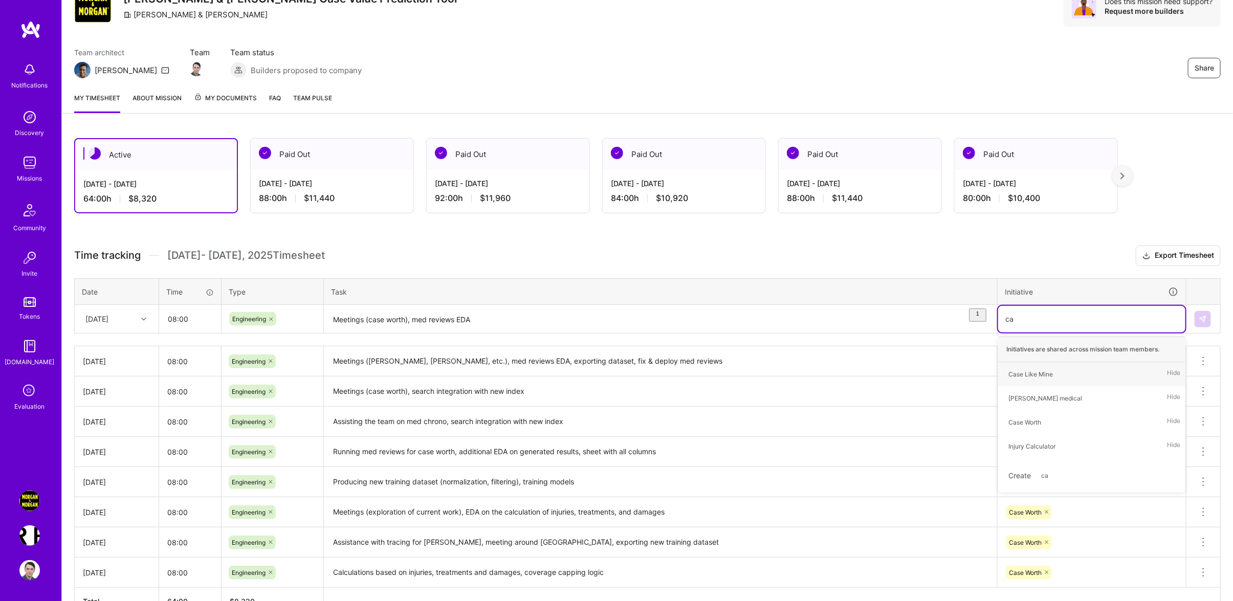
type input "cas"
click at [1049, 407] on div "Case Worth Hide" at bounding box center [1091, 398] width 187 height 24
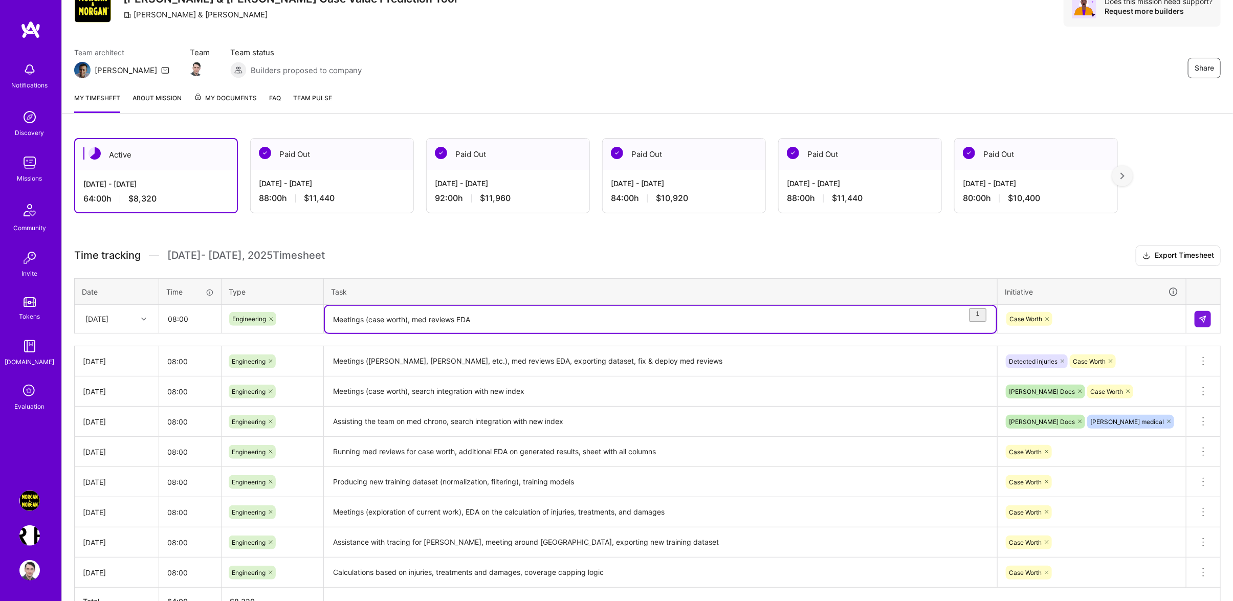
click at [477, 327] on textarea "Meetings (case worth), med reviews EDA" at bounding box center [660, 319] width 671 height 27
type textarea "Meetings (case worth), med reviews EDA"
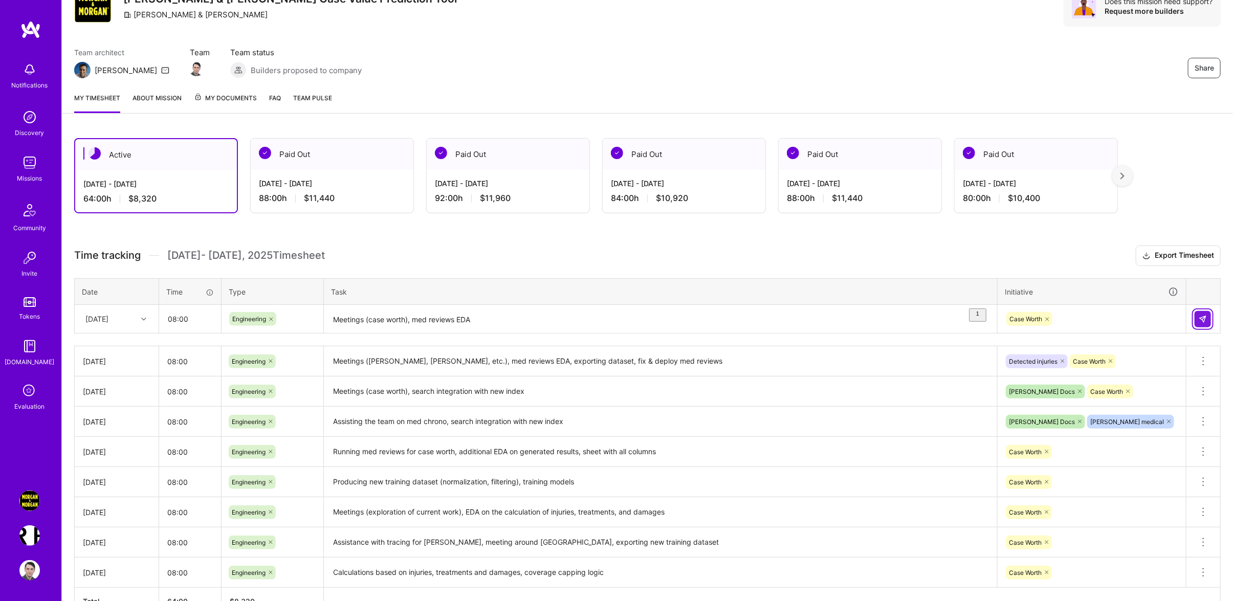
click at [1201, 323] on img at bounding box center [1203, 319] width 8 height 8
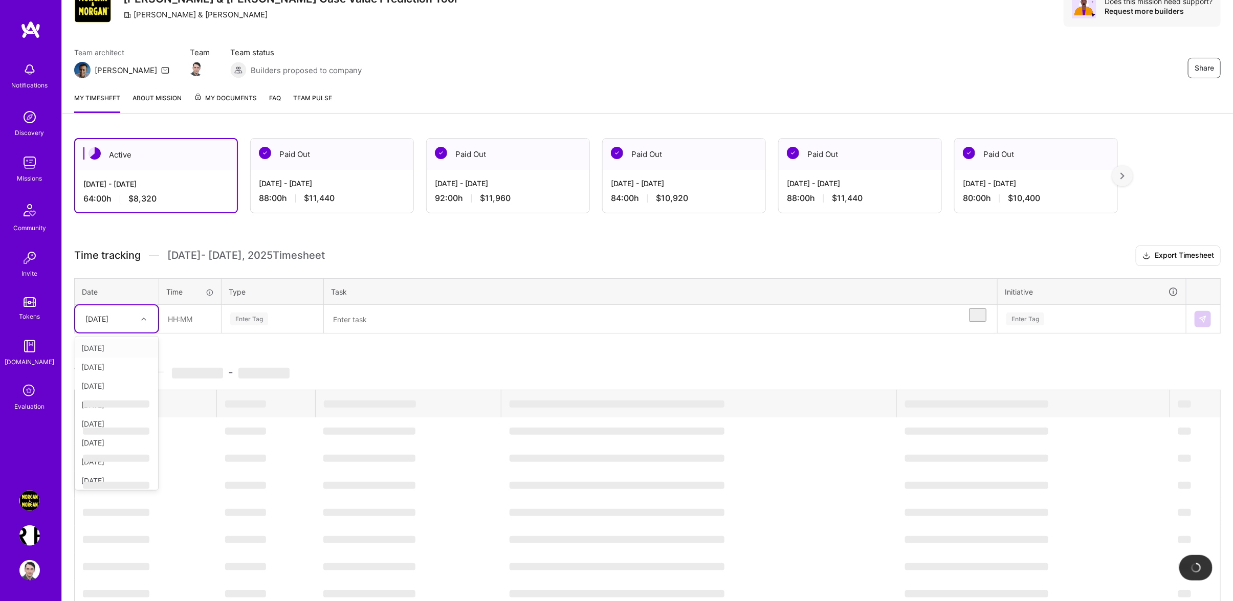
click at [126, 327] on div "[DATE]" at bounding box center [108, 319] width 57 height 17
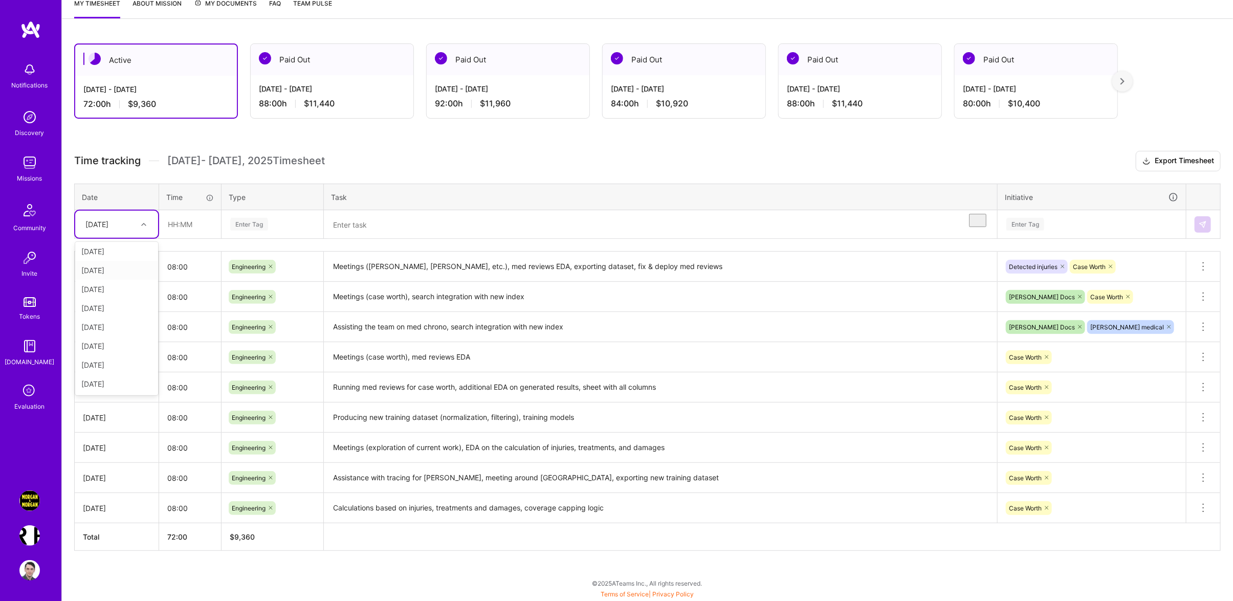
click at [109, 312] on div "[DATE]" at bounding box center [116, 308] width 83 height 19
click at [180, 229] on input "text" at bounding box center [190, 224] width 61 height 27
type input "08:00"
click at [272, 233] on div "Enter Tag" at bounding box center [272, 224] width 101 height 27
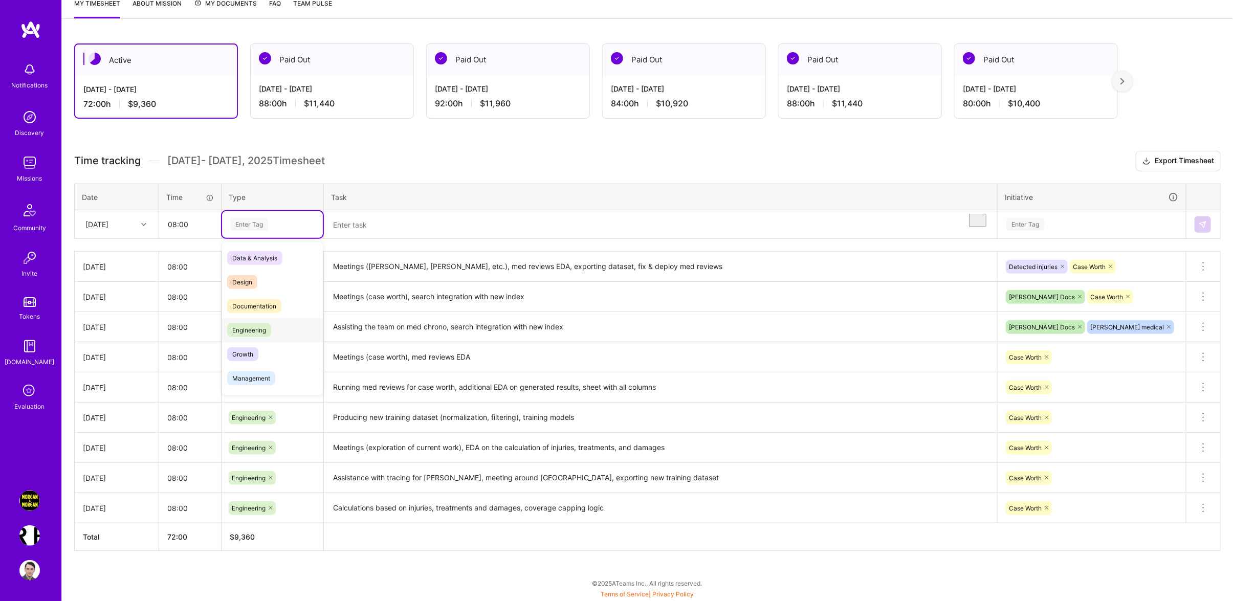
click at [267, 327] on span "Engineering" at bounding box center [249, 330] width 44 height 14
click at [407, 228] on textarea "To enrich screen reader interactions, please activate Accessibility in Grammarl…" at bounding box center [660, 224] width 671 height 27
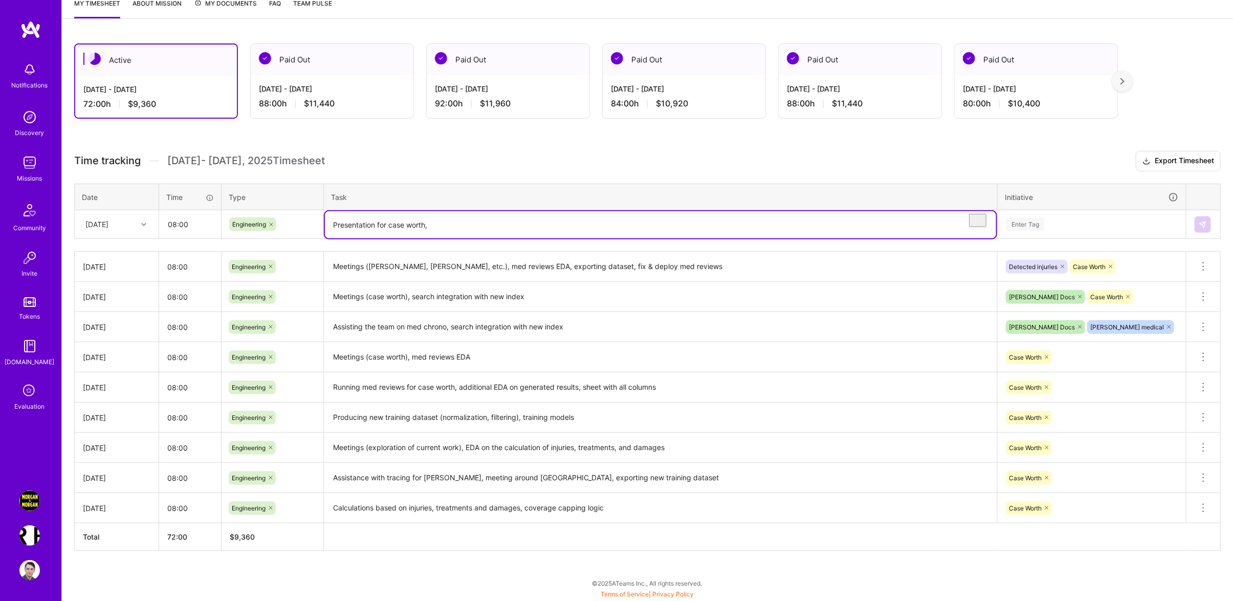
click at [488, 232] on textarea "Presentation for case worth," at bounding box center [660, 224] width 671 height 27
type textarea "Presentation for case worth, running DL models on coverage, med reviews EDA"
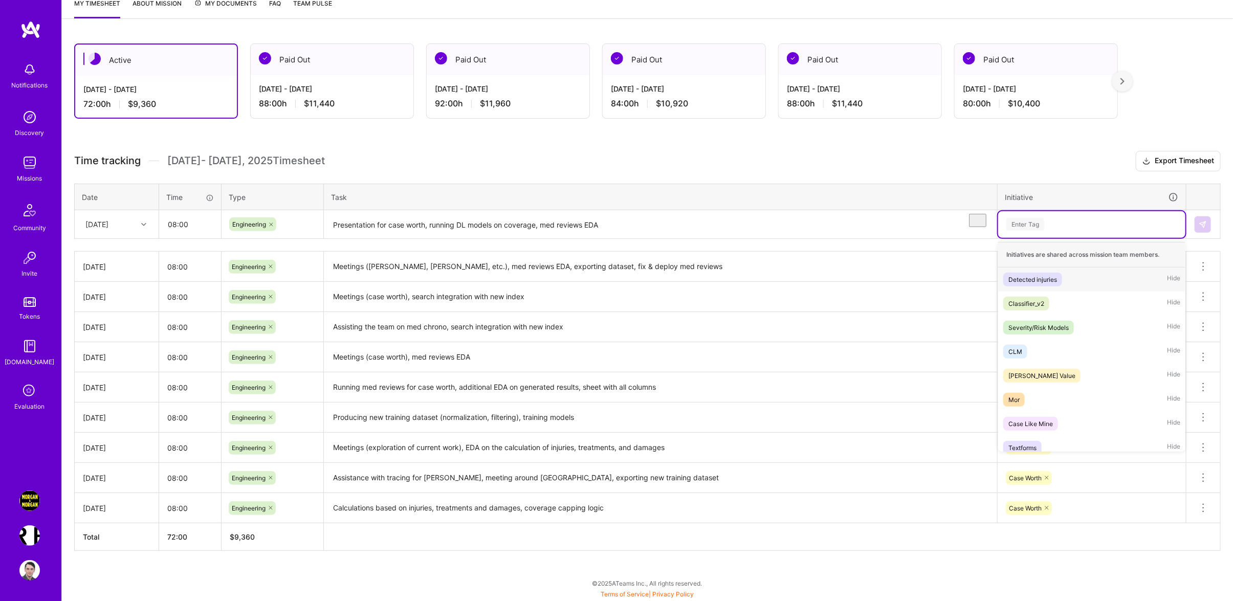
click at [1067, 228] on div "Enter Tag" at bounding box center [1091, 224] width 173 height 13
type input "case"
drag, startPoint x: 1061, startPoint y: 306, endPoint x: 1089, endPoint y: 295, distance: 30.1
click at [1061, 306] on div "Case Worth Hide" at bounding box center [1091, 304] width 187 height 24
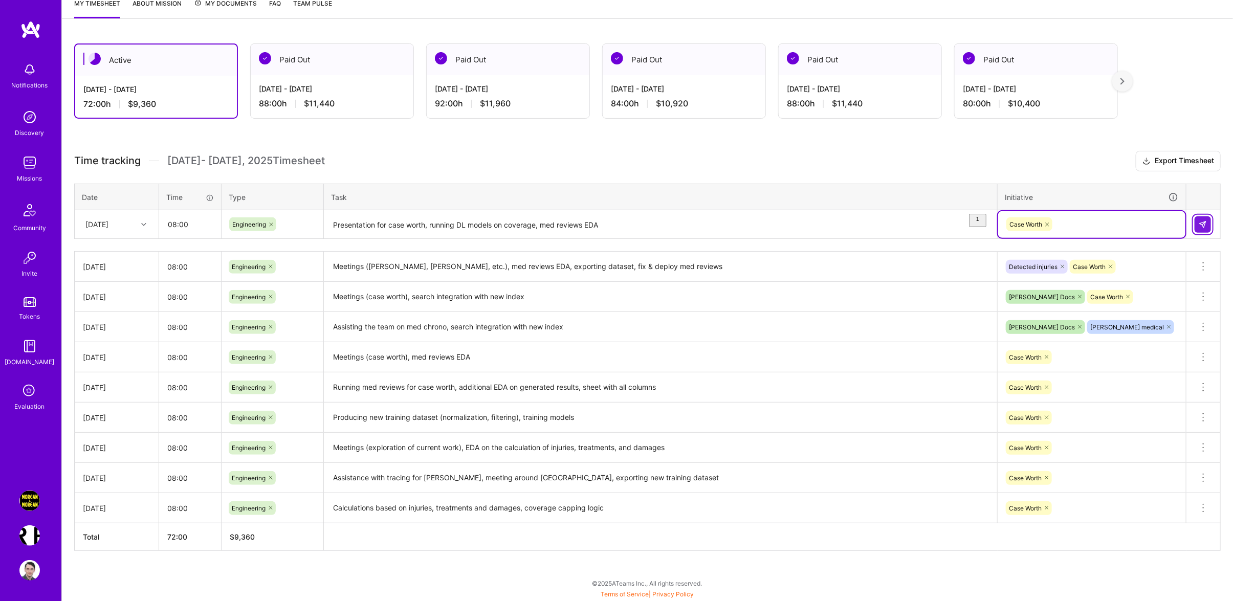
click at [1205, 228] on img at bounding box center [1203, 225] width 8 height 8
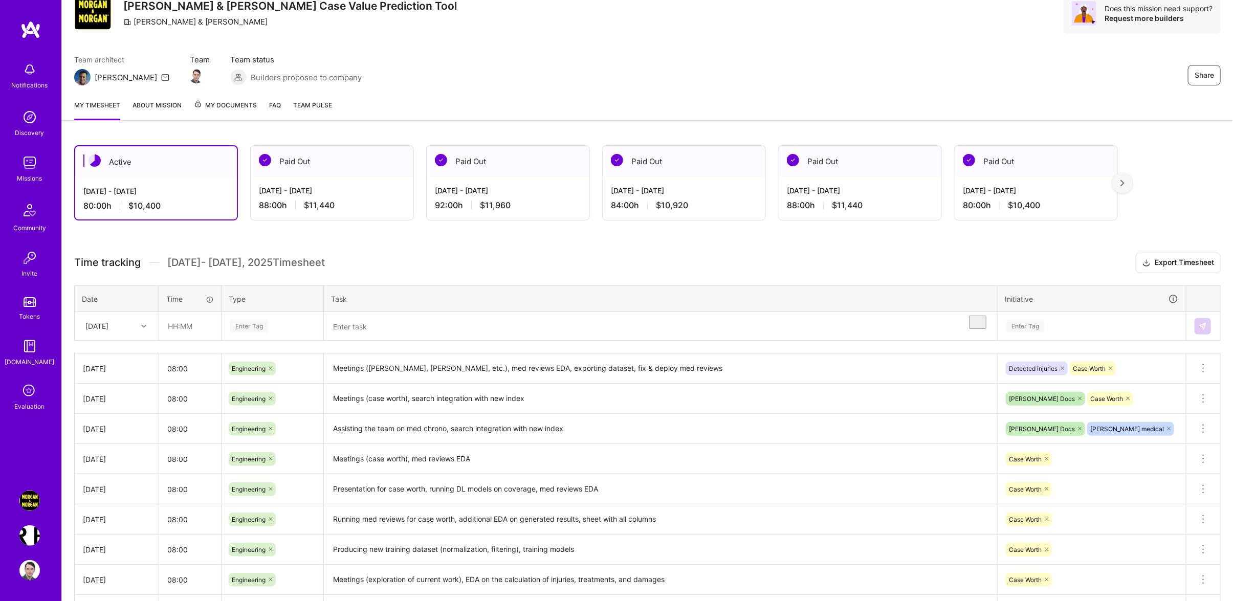
scroll to position [0, 0]
